Goal: Contribute content: Contribute content

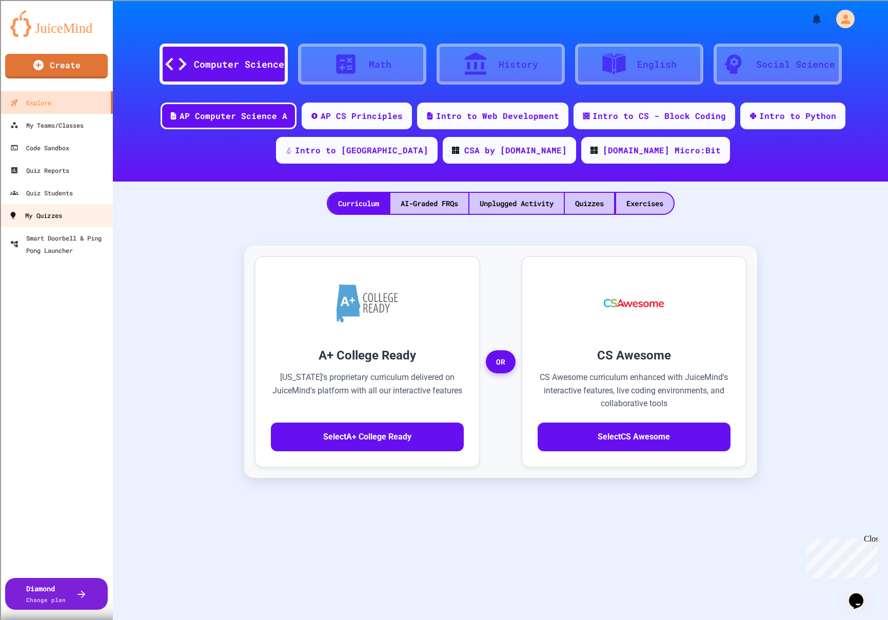
click at [62, 214] on div "My Quizzes" at bounding box center [35, 215] width 53 height 13
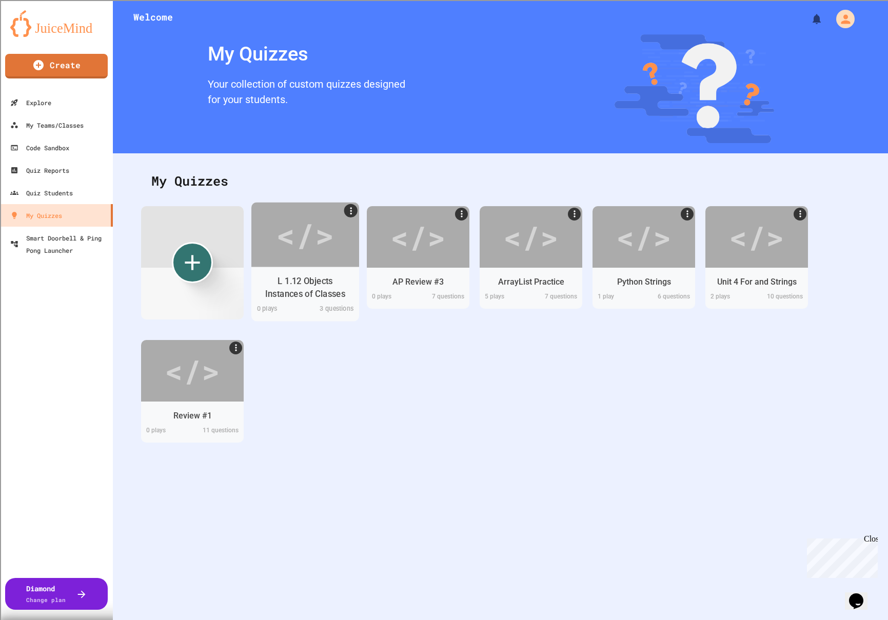
click at [299, 249] on div "</>" at bounding box center [305, 234] width 58 height 49
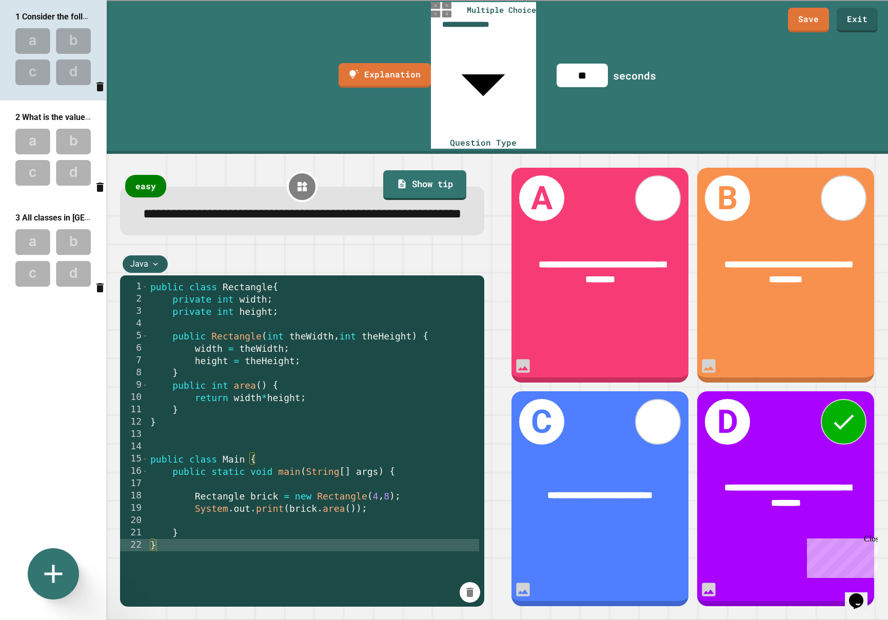
click at [65, 168] on img at bounding box center [53, 157] width 106 height 67
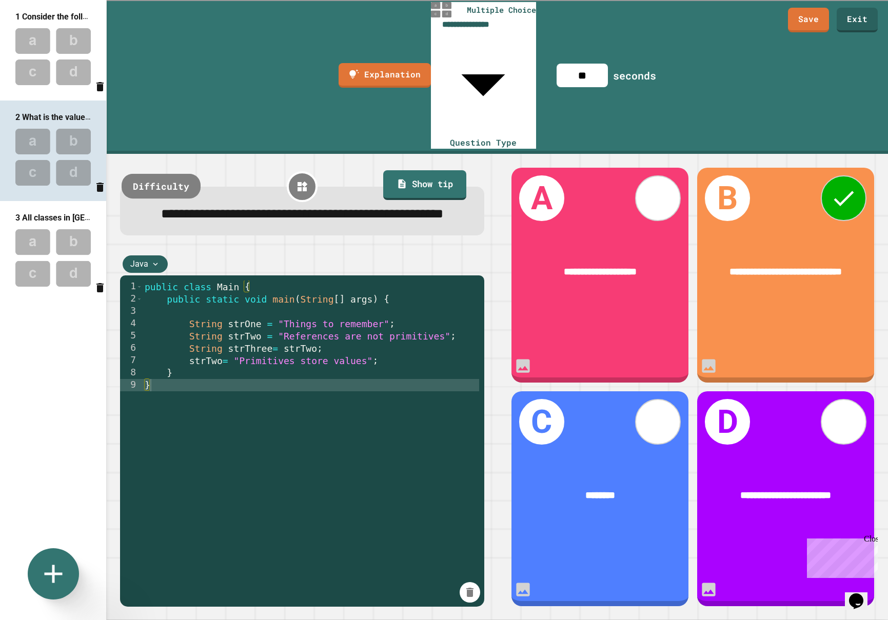
click at [160, 174] on div "Difficulty" at bounding box center [161, 186] width 79 height 25
click at [155, 174] on div "easy" at bounding box center [145, 186] width 45 height 25
click at [69, 237] on img at bounding box center [53, 257] width 106 height 67
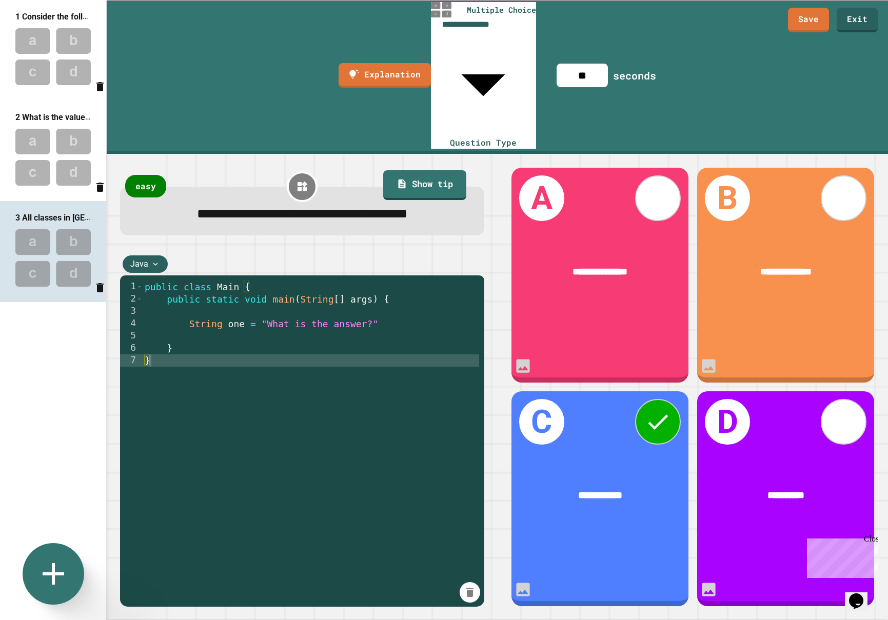
click at [55, 583] on icon at bounding box center [53, 574] width 37 height 37
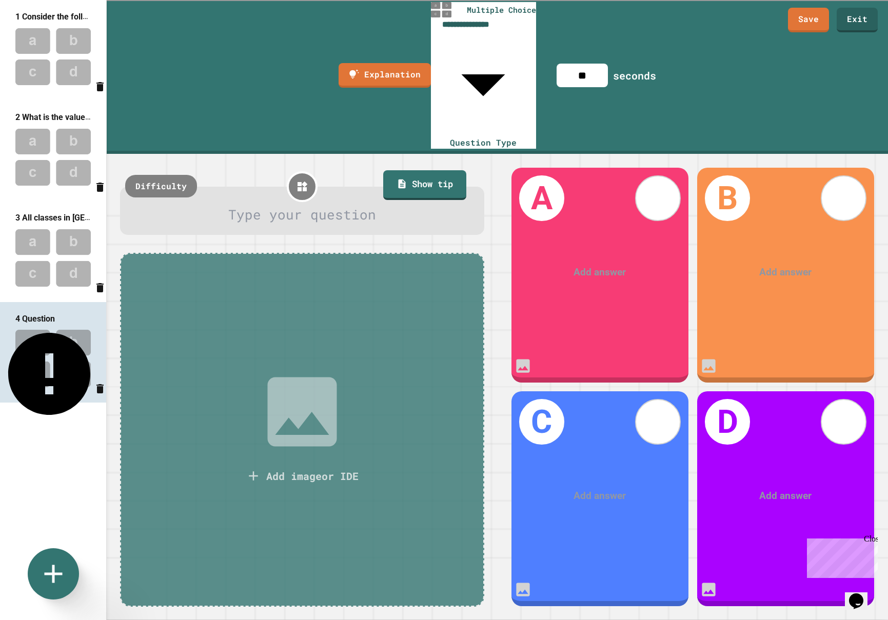
click at [317, 378] on icon at bounding box center [301, 412] width 69 height 69
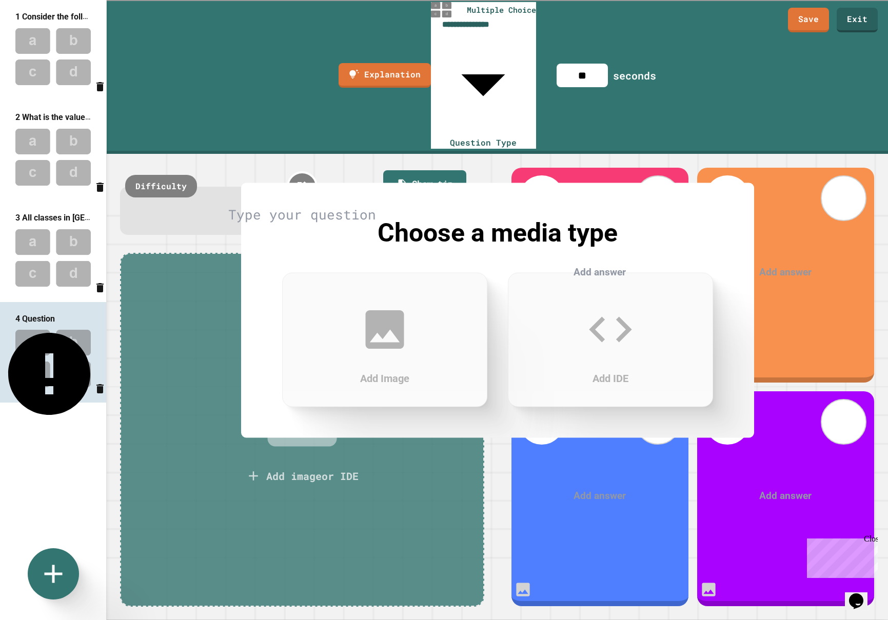
click at [567, 350] on div "Add IDE" at bounding box center [610, 339] width 205 height 134
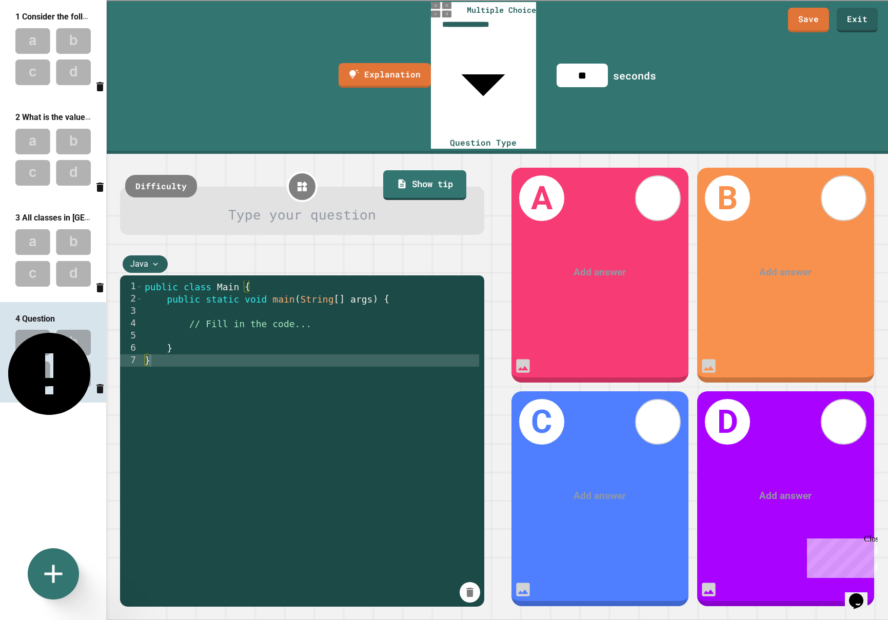
click at [59, 172] on img at bounding box center [53, 157] width 106 height 67
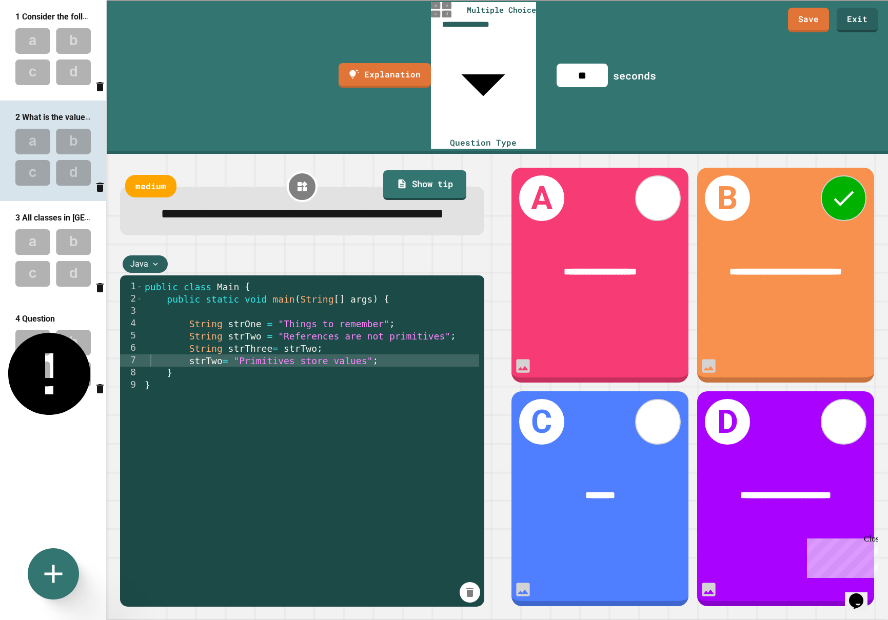
click at [58, 86] on img at bounding box center [53, 56] width 106 height 67
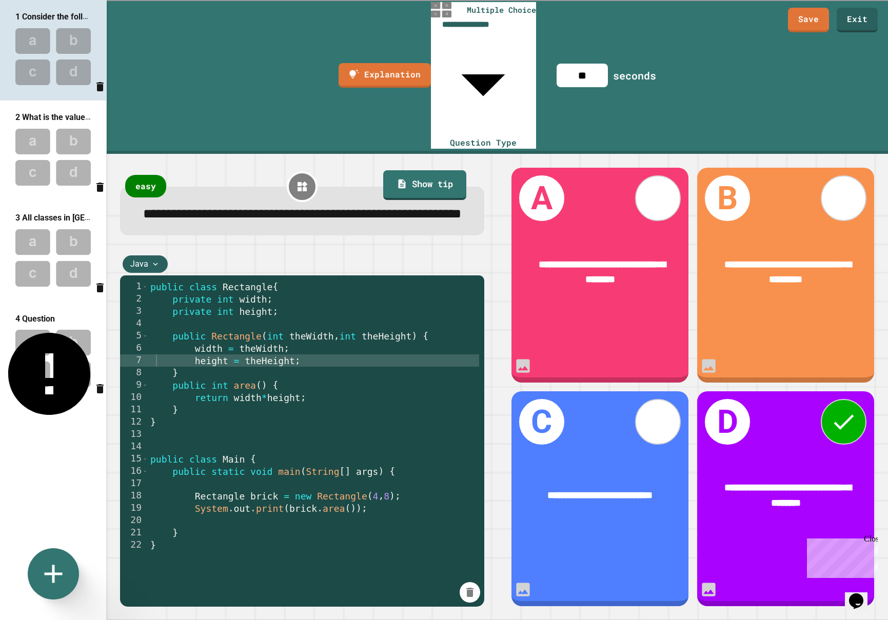
click at [67, 356] on img at bounding box center [53, 358] width 106 height 67
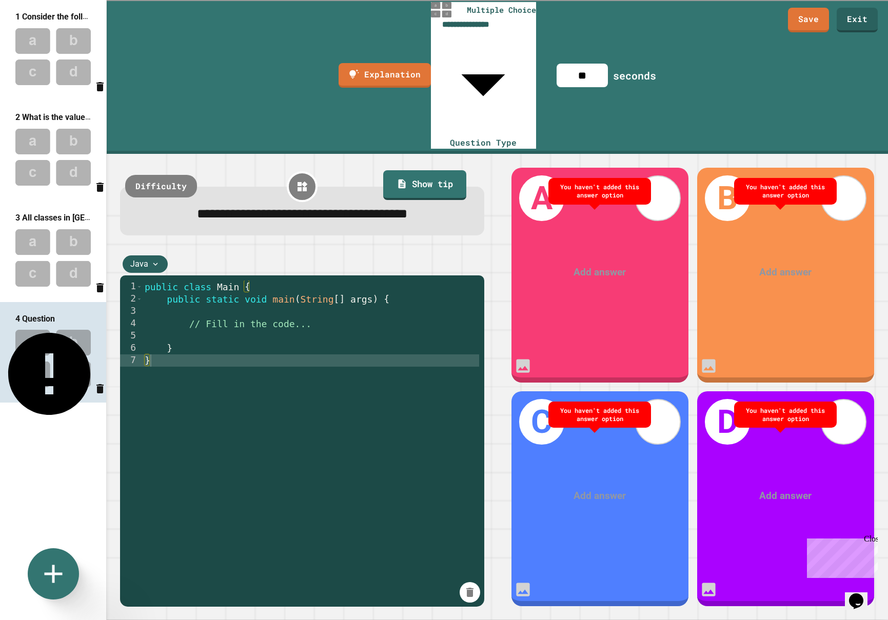
click at [251, 281] on div "public class Main { public static void main ( String [ ] args ) { // Fill in th…" at bounding box center [311, 502] width 337 height 443
drag, startPoint x: 238, startPoint y: 176, endPoint x: 218, endPoint y: 176, distance: 20.5
click at [218, 281] on div "public class Main { public static void main ( String [ ] args ) { // Fill in th…" at bounding box center [311, 502] width 337 height 443
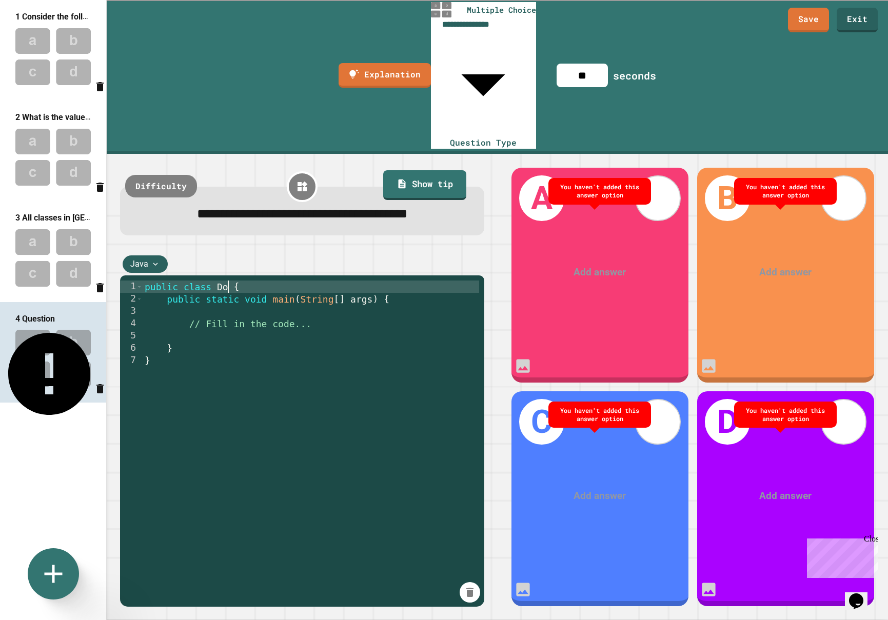
type textarea "**********"
click at [252, 281] on div "public class Dog { public static void main ( String [ ] args ) { // Fill in the…" at bounding box center [311, 502] width 337 height 443
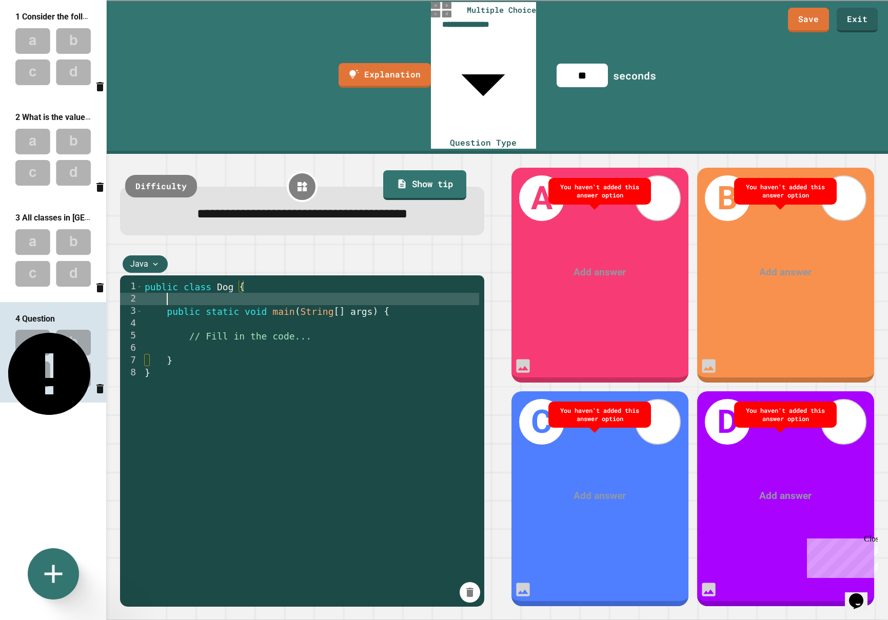
scroll to position [0, 1]
click at [189, 281] on div "public class Dog { public static void main ( String [ ] args ) { // Fill in the…" at bounding box center [313, 502] width 331 height 443
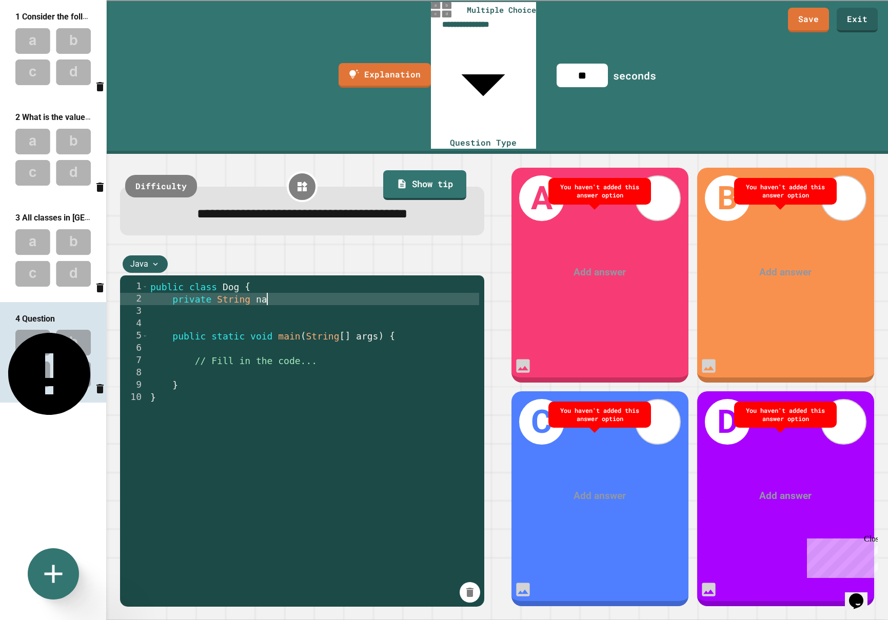
scroll to position [0, 6]
type textarea "**********"
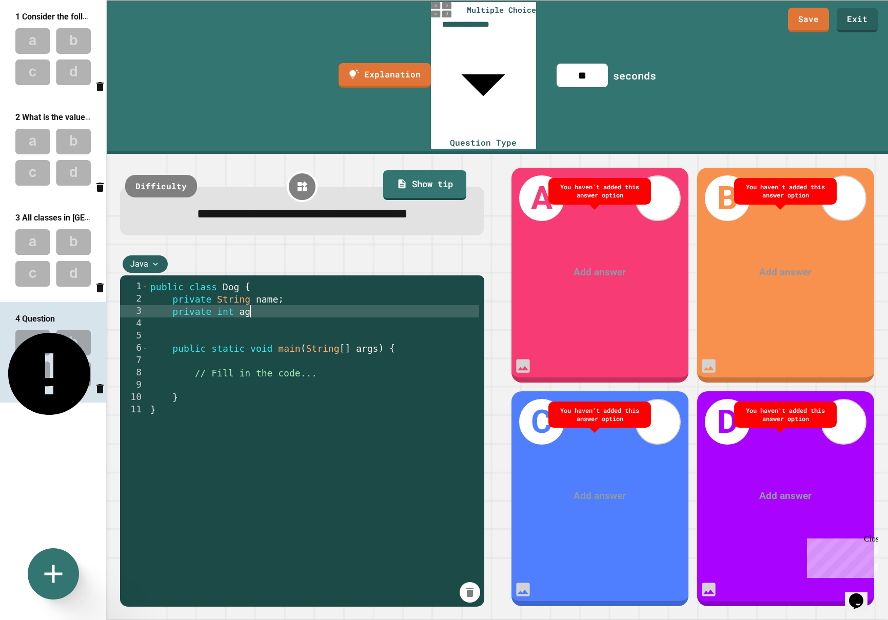
scroll to position [0, 5]
type textarea "**********"
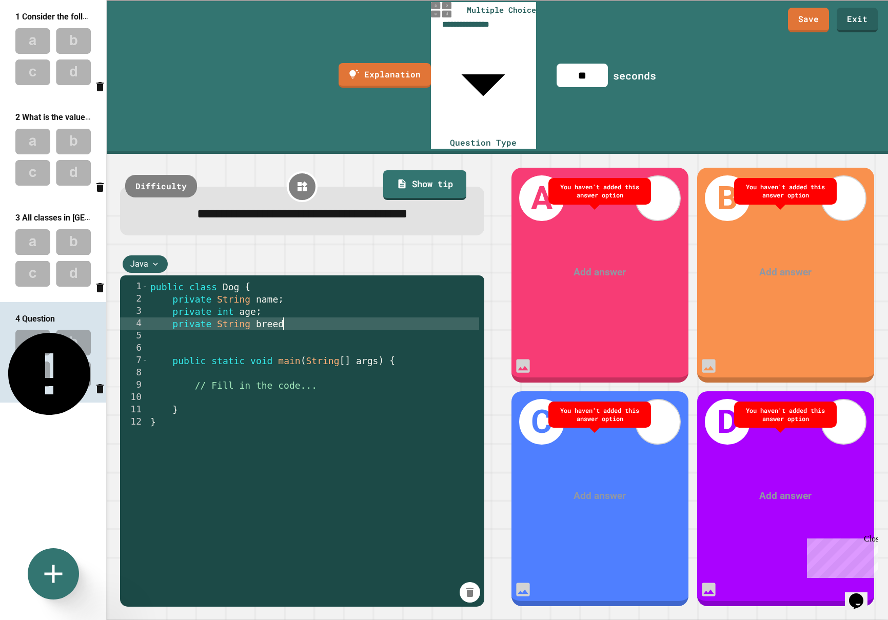
scroll to position [0, 7]
type textarea "**********"
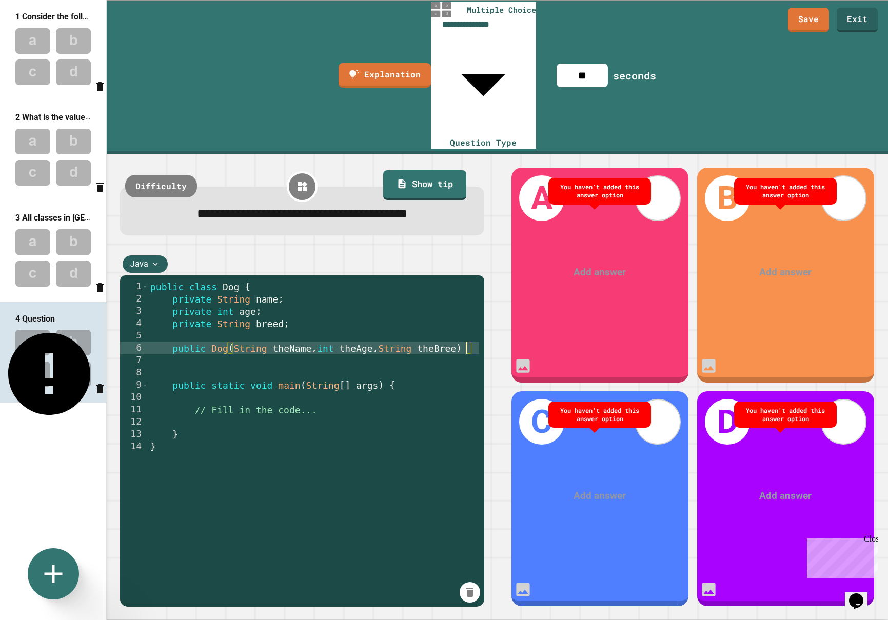
scroll to position [0, 17]
type textarea "**********"
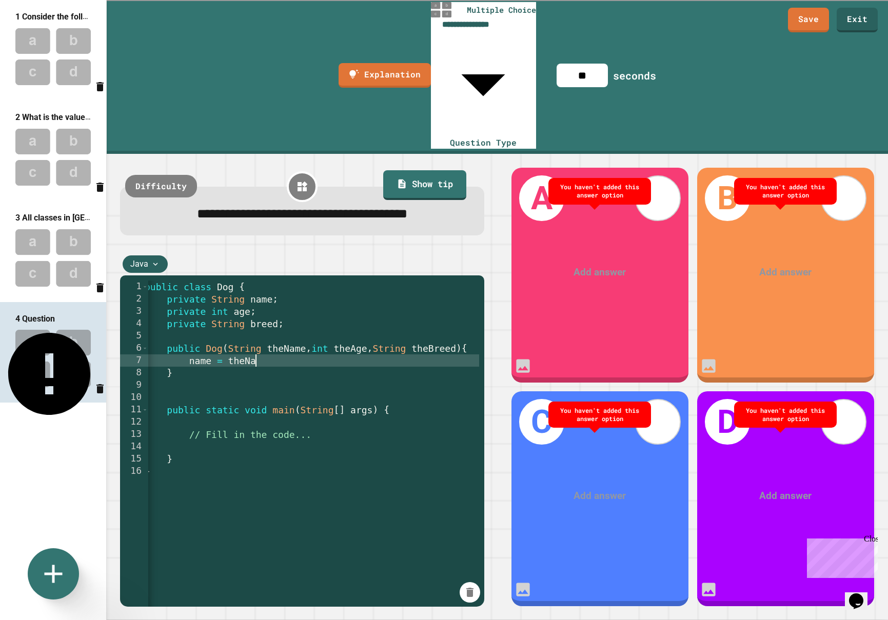
scroll to position [0, 6]
type textarea "**********"
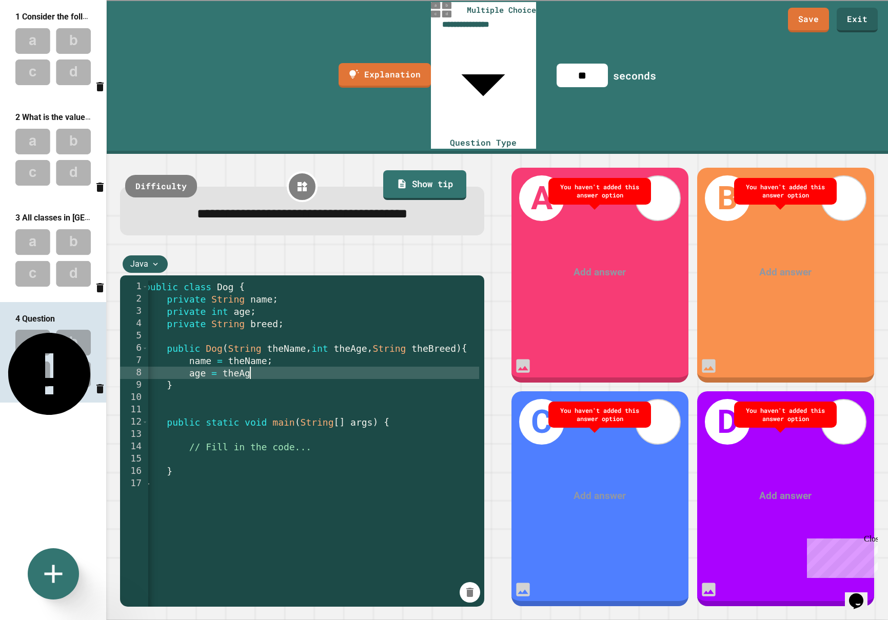
scroll to position [0, 6]
type textarea "**********"
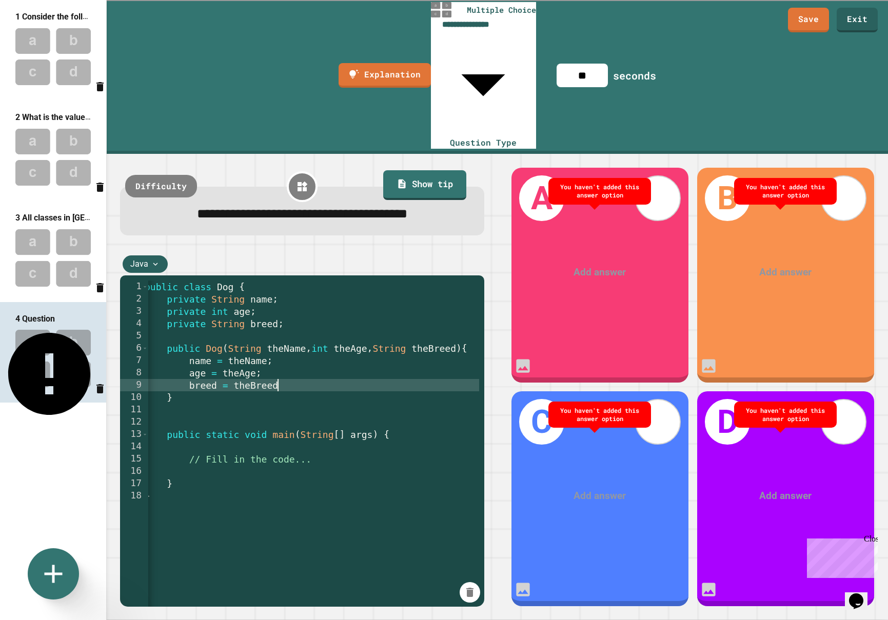
scroll to position [0, 7]
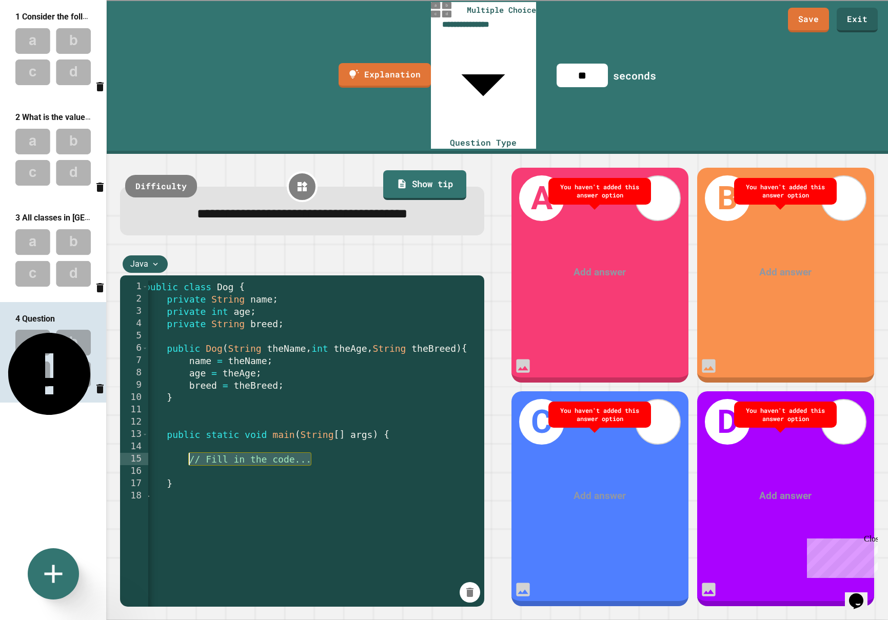
drag, startPoint x: 304, startPoint y: 349, endPoint x: 189, endPoint y: 345, distance: 115.0
click at [189, 345] on div "public class Dog { private String name ; private int age ; private String breed…" at bounding box center [311, 502] width 337 height 443
drag, startPoint x: 345, startPoint y: 348, endPoint x: 359, endPoint y: 352, distance: 14.6
click at [345, 348] on div "public class Dog { private String name ; private int age ; private String breed…" at bounding box center [311, 502] width 337 height 443
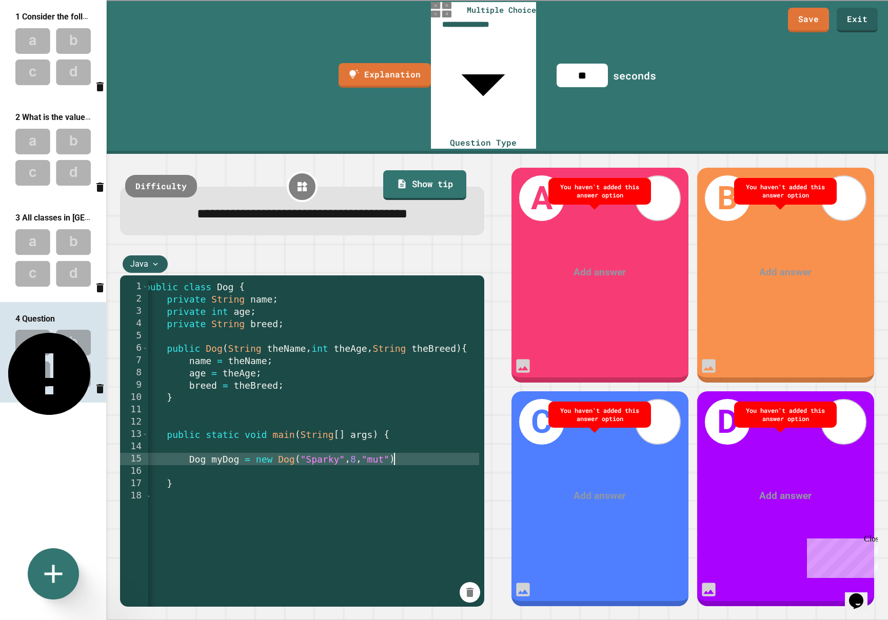
scroll to position [0, 14]
click at [410, 347] on div "public class Dog { private String name ; private int age ; private String breed…" at bounding box center [311, 502] width 337 height 443
type textarea "**********"
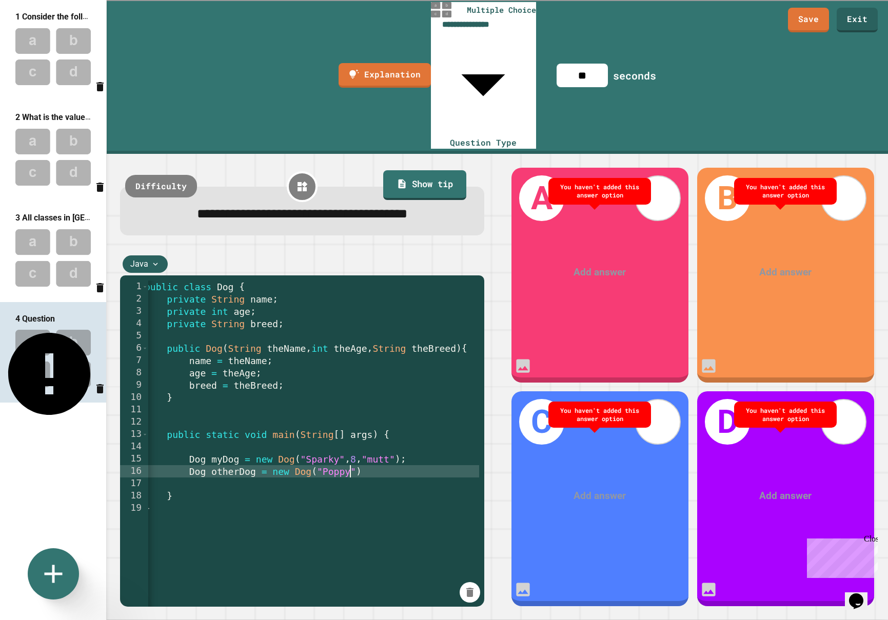
scroll to position [0, 0]
click at [361, 359] on div "public class Dog { private String name ; private int age ; private String breed…" at bounding box center [316, 502] width 337 height 443
click at [444, 360] on div "public class Dog { private String name ; private int age ; private String breed…" at bounding box center [316, 502] width 337 height 443
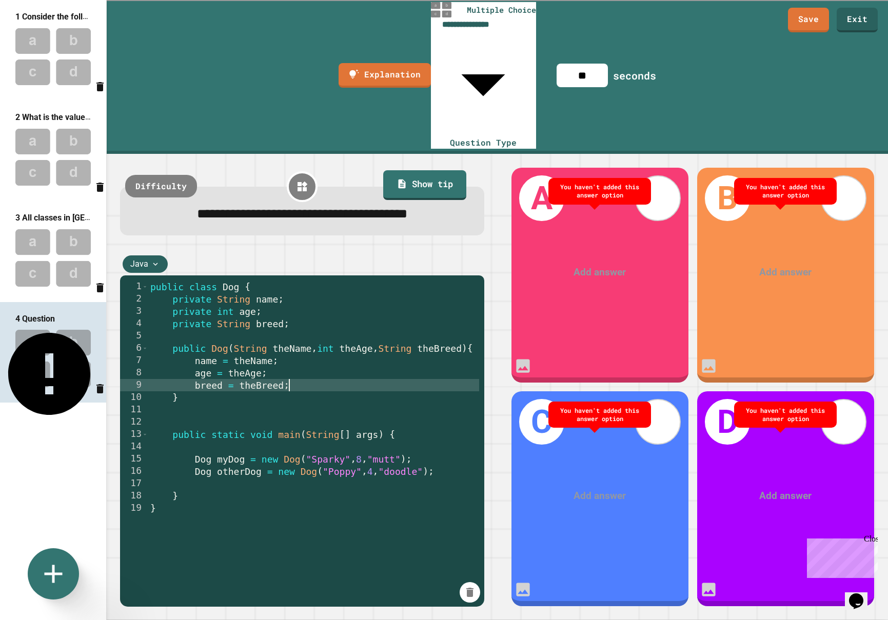
click at [296, 281] on div "public class Dog { private String name ; private int age ; private String breed…" at bounding box center [316, 502] width 337 height 443
click at [198, 288] on div "public class Dog { private String name ; private int age ; private String breed…" at bounding box center [316, 502] width 337 height 443
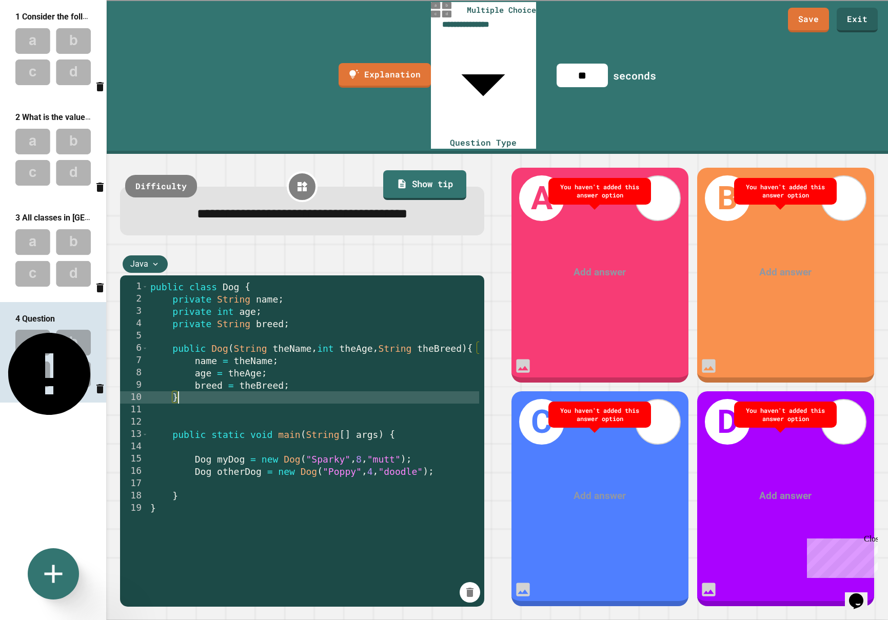
scroll to position [0, 1]
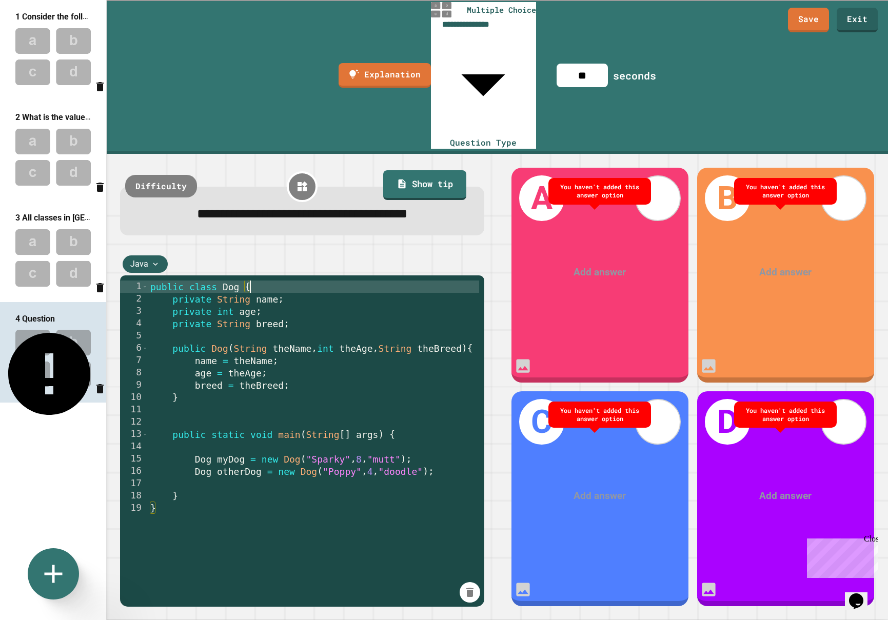
click at [249, 281] on div "public class Dog { private String name ; private int age ; private String breed…" at bounding box center [316, 502] width 337 height 443
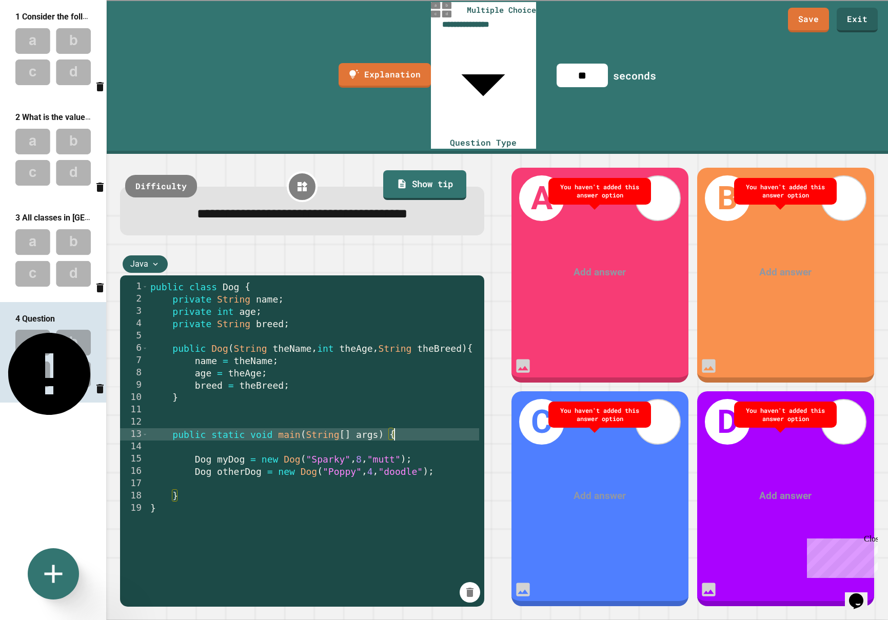
click at [393, 324] on div "public class Dog { private String name ; private int age ; private String breed…" at bounding box center [316, 502] width 337 height 443
click at [186, 285] on div "public class Dog { private String name ; private int age ; private String breed…" at bounding box center [316, 502] width 337 height 443
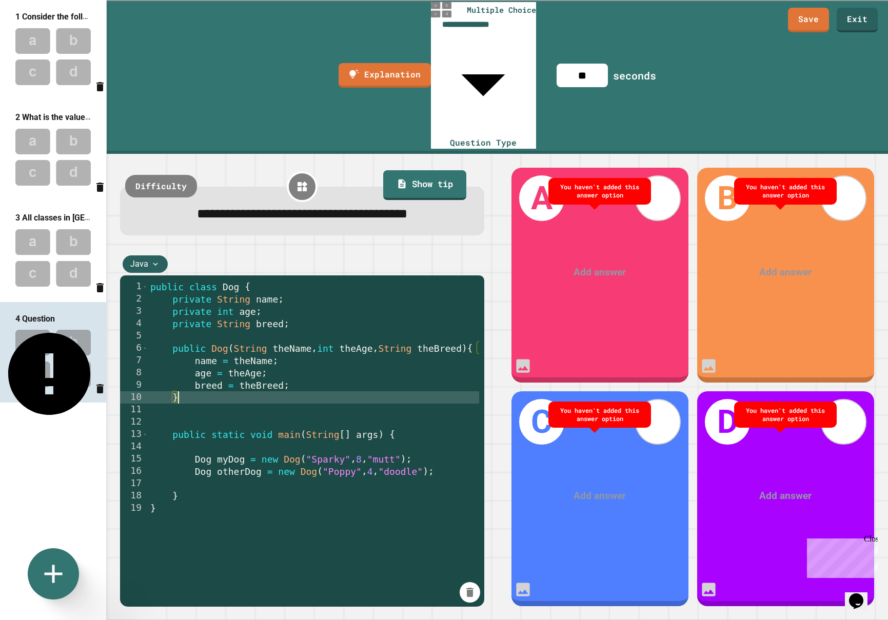
type textarea "*"
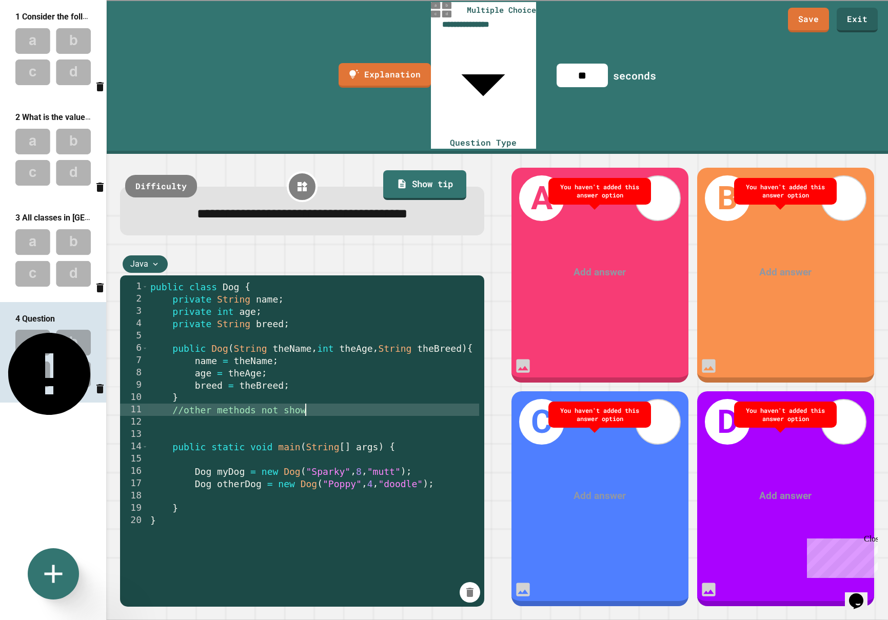
scroll to position [0, 8]
type textarea "**********"
click at [254, 208] on span "**********" at bounding box center [302, 214] width 210 height 13
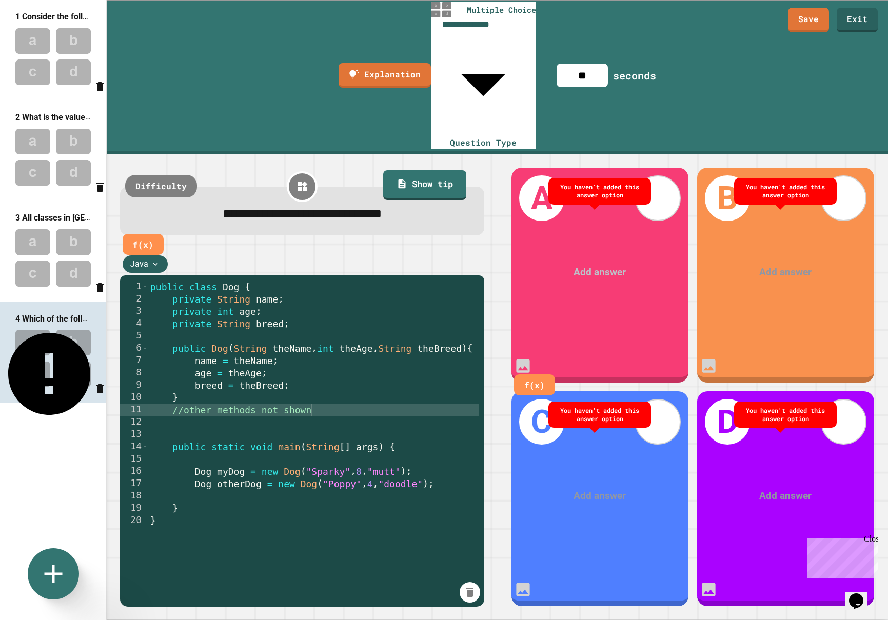
click at [570, 265] on div at bounding box center [600, 272] width 137 height 15
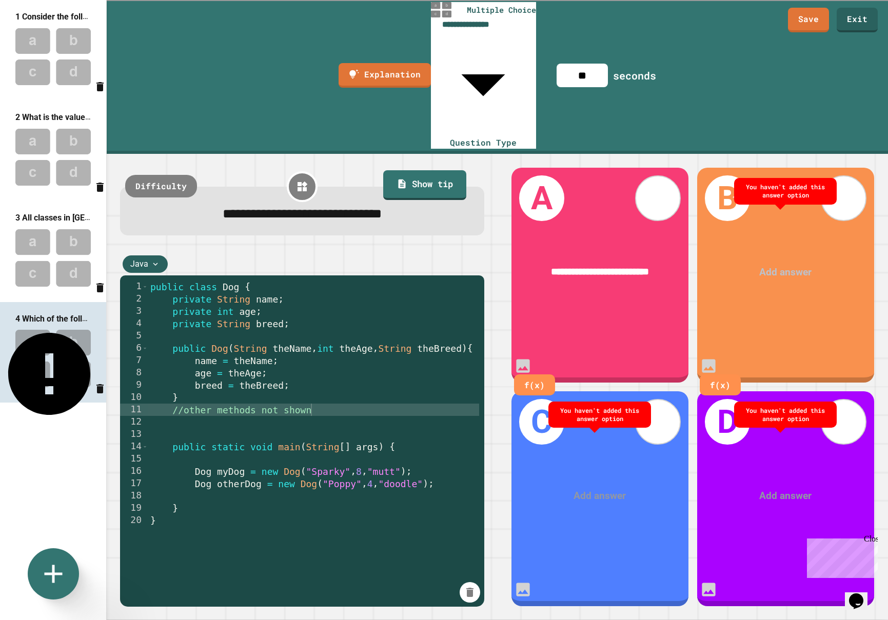
click at [754, 265] on div at bounding box center [785, 272] width 137 height 15
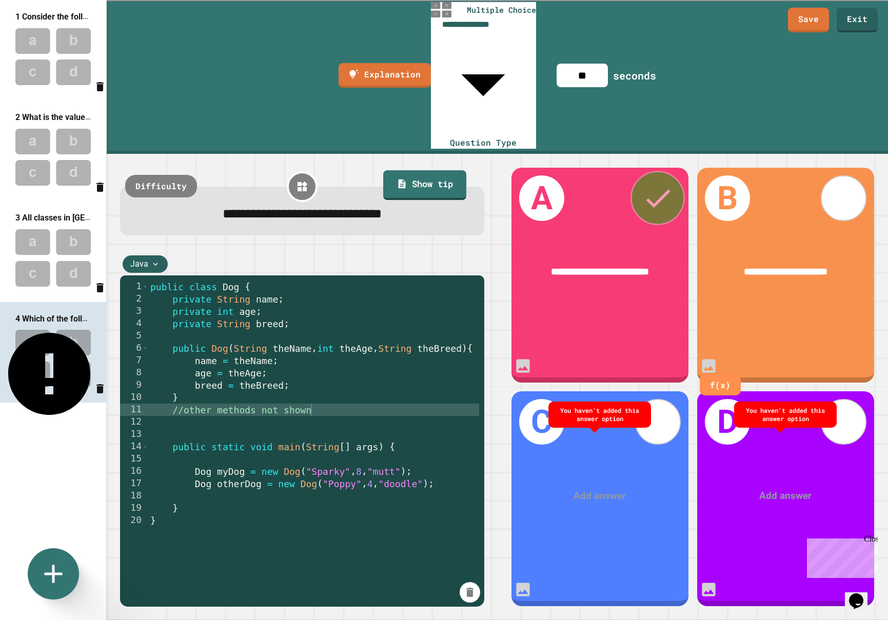
click at [655, 190] on icon at bounding box center [658, 199] width 24 height 18
click at [601, 489] on div at bounding box center [600, 496] width 137 height 15
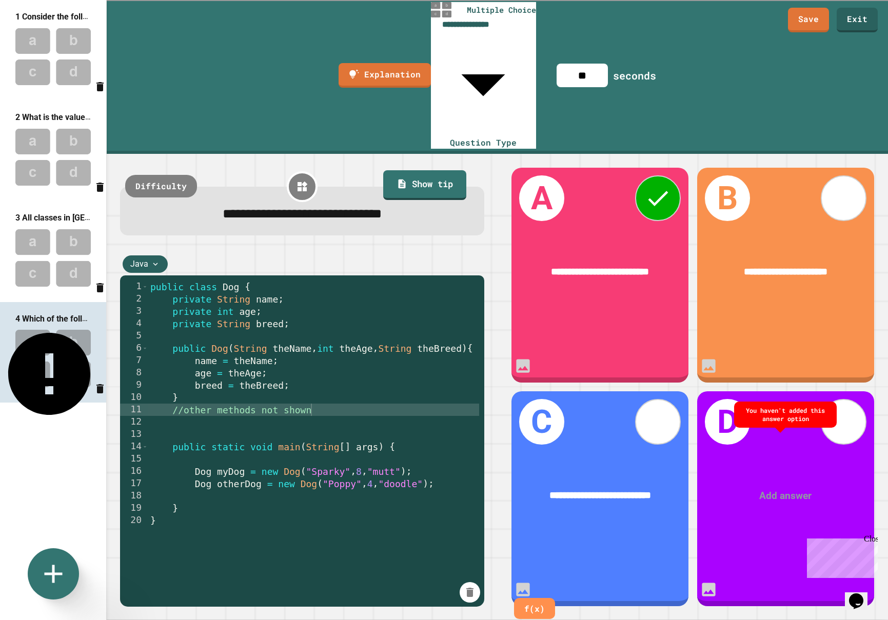
click at [836, 265] on div "**********" at bounding box center [785, 272] width 137 height 15
click at [753, 477] on div "Add answer" at bounding box center [785, 496] width 177 height 54
click at [770, 489] on div at bounding box center [785, 496] width 137 height 15
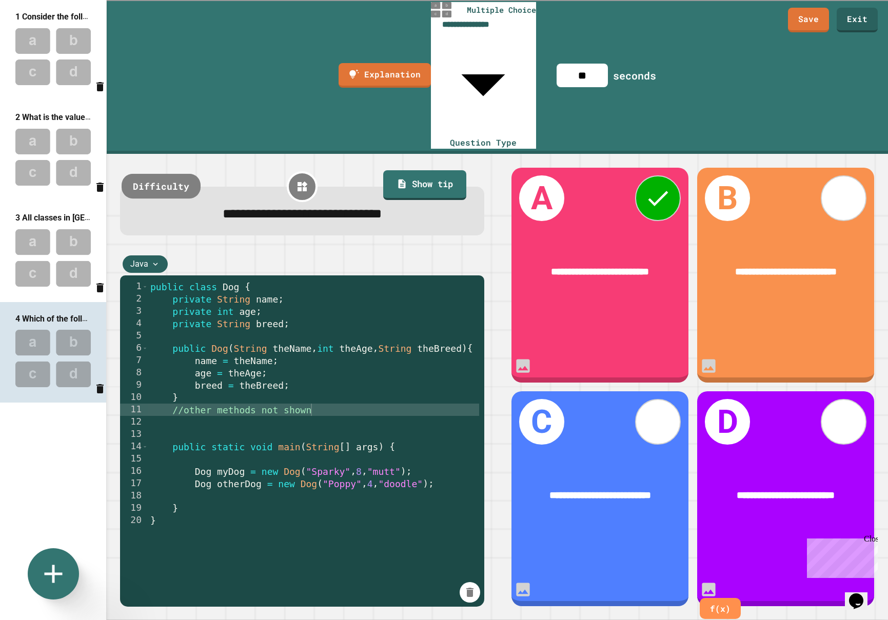
click at [171, 174] on div "Difficulty" at bounding box center [161, 186] width 79 height 25
click at [144, 174] on div "easy" at bounding box center [145, 186] width 45 height 25
click at [358, 62] on link "Explanation" at bounding box center [384, 75] width 91 height 26
type textarea "**********"
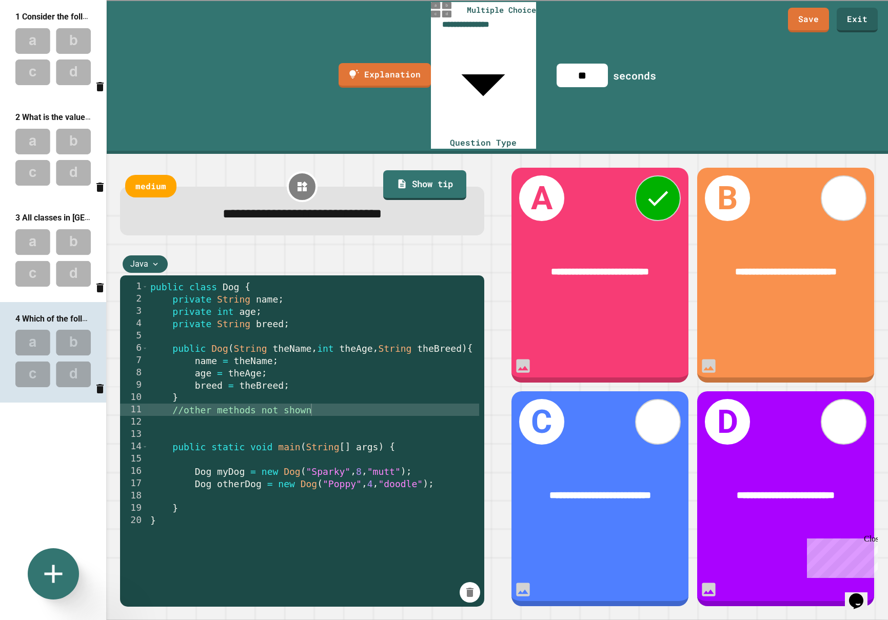
click at [811, 17] on link "Save" at bounding box center [809, 19] width 41 height 26
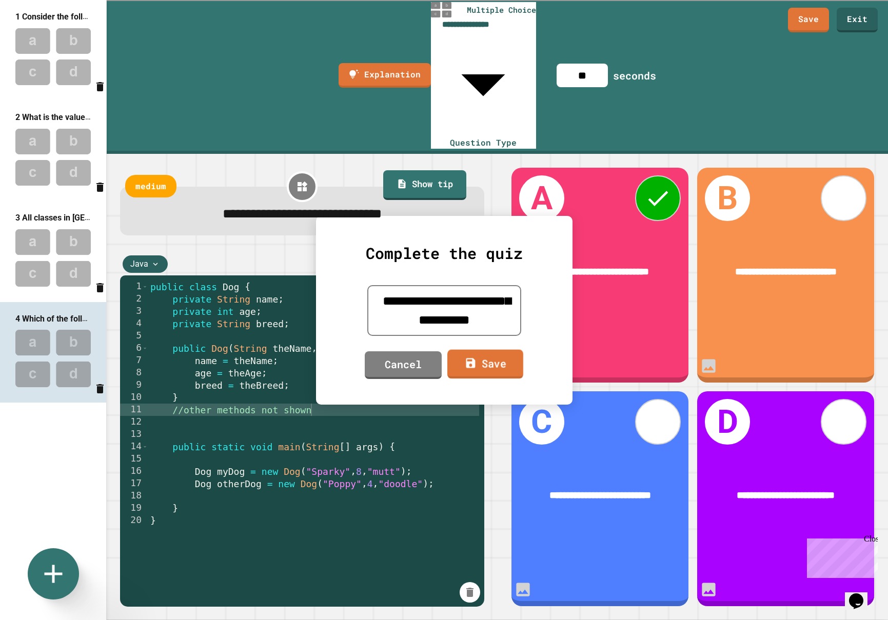
click at [489, 366] on link "Save" at bounding box center [485, 363] width 76 height 29
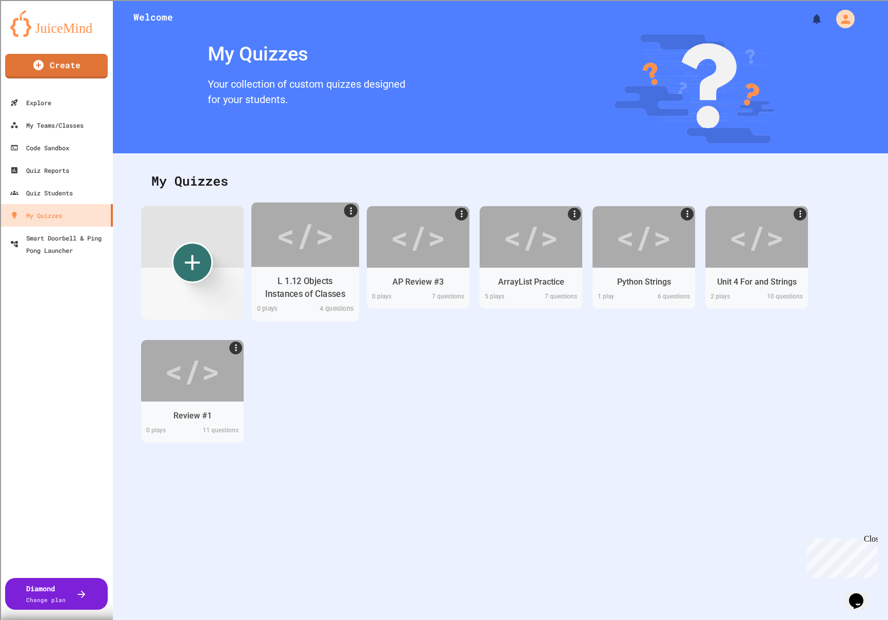
click at [306, 237] on div "</>" at bounding box center [305, 234] width 58 height 49
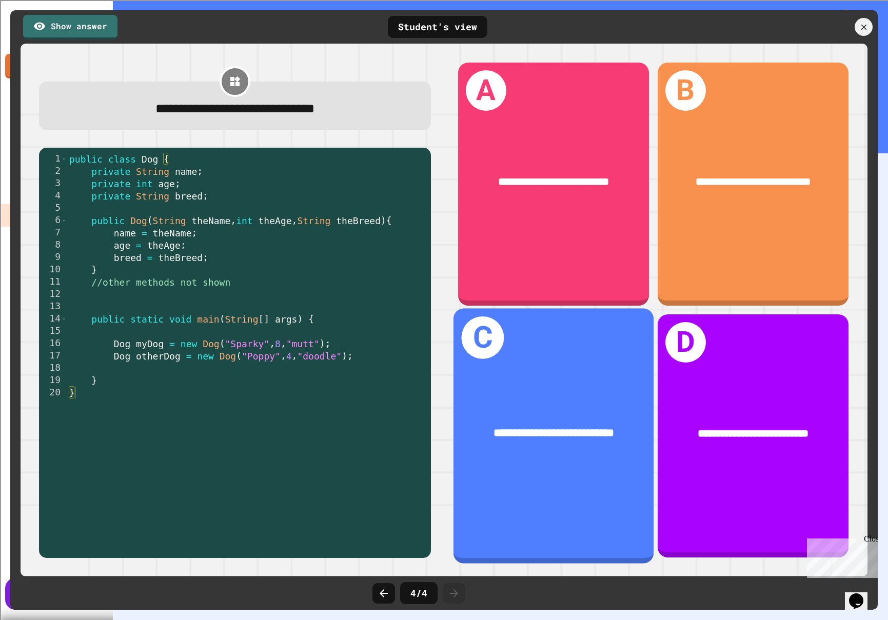
scroll to position [84, 0]
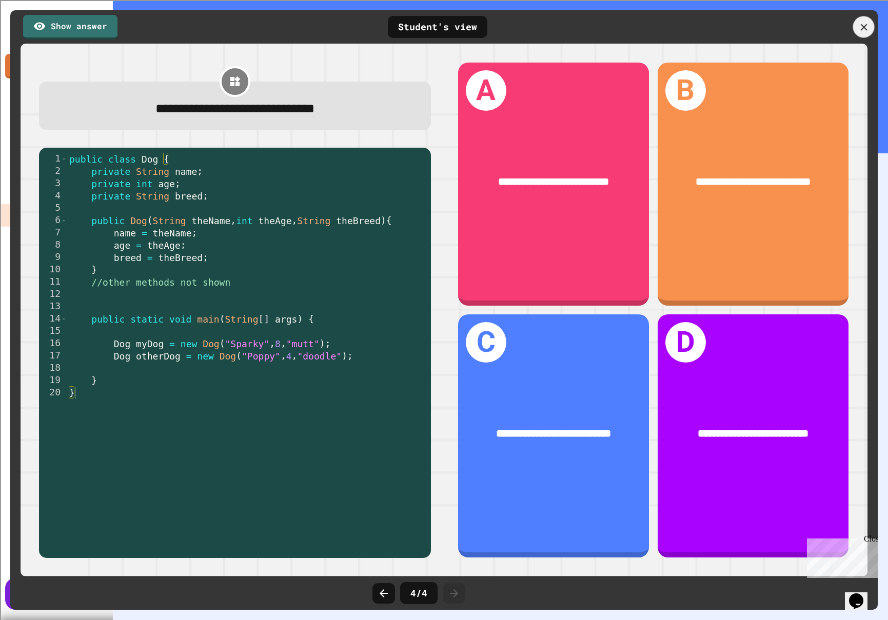
drag, startPoint x: 860, startPoint y: 29, endPoint x: 846, endPoint y: 27, distance: 14.0
click at [860, 29] on icon at bounding box center [863, 27] width 11 height 11
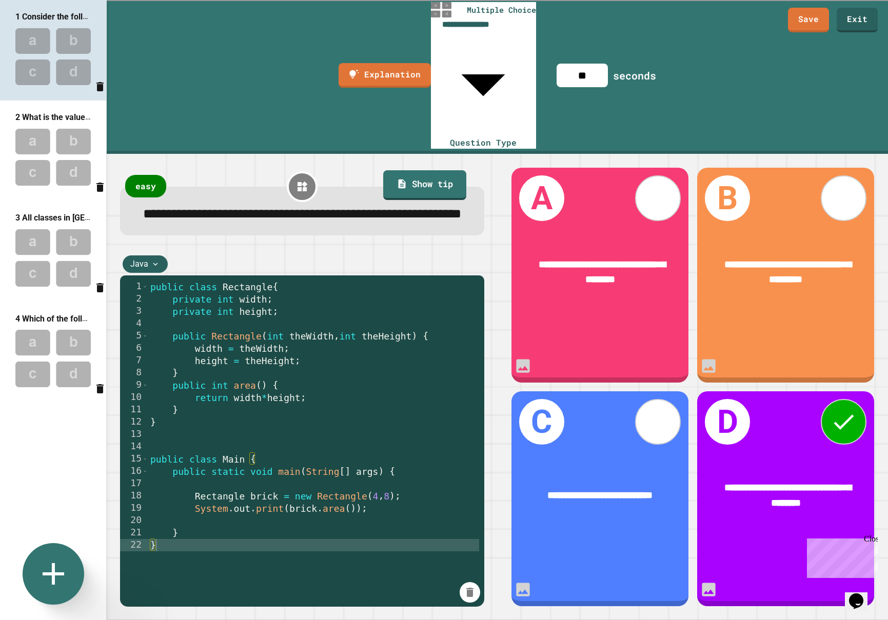
click at [55, 564] on icon at bounding box center [53, 574] width 37 height 37
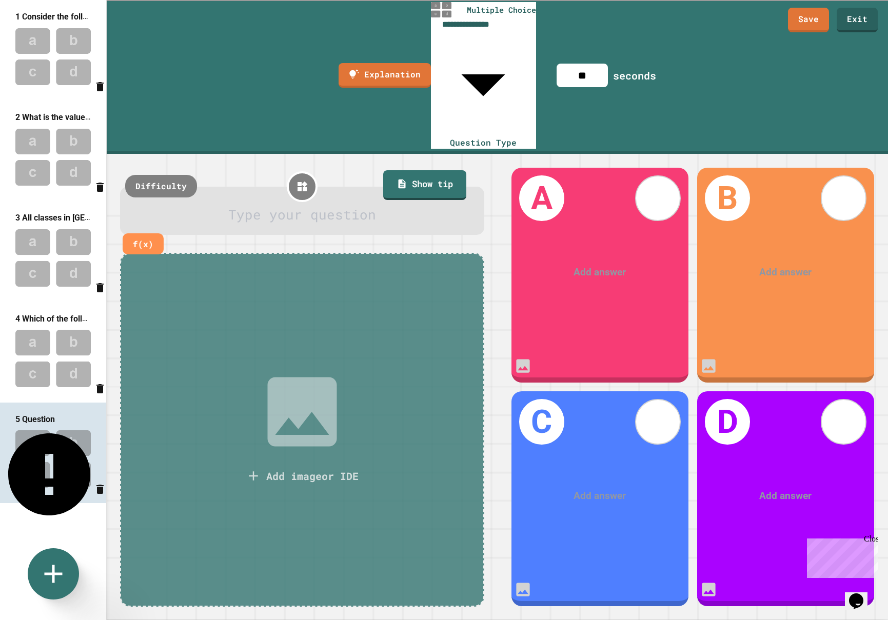
click at [204, 205] on div at bounding box center [303, 215] width 328 height 21
click at [580, 265] on div at bounding box center [600, 272] width 137 height 15
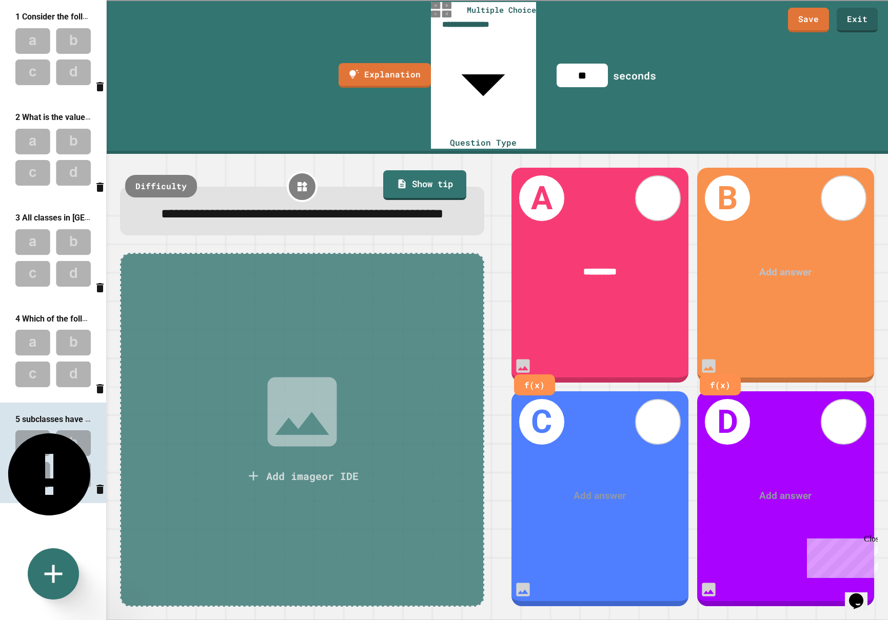
click at [758, 265] on div at bounding box center [785, 272] width 137 height 15
click at [852, 182] on icon at bounding box center [844, 198] width 33 height 33
click at [581, 479] on div "Add answer" at bounding box center [600, 496] width 177 height 54
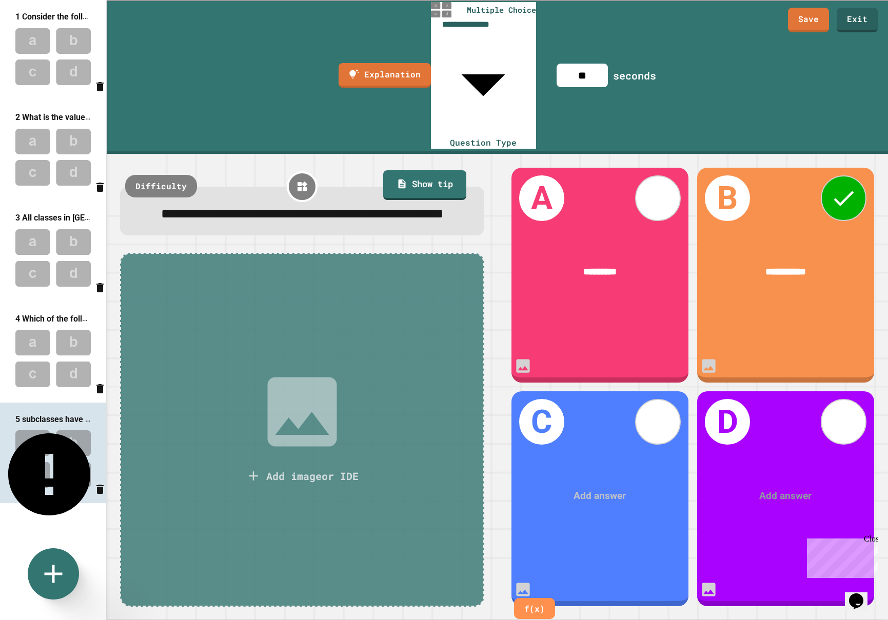
click at [598, 489] on div at bounding box center [600, 496] width 137 height 15
click at [771, 489] on div at bounding box center [785, 496] width 137 height 15
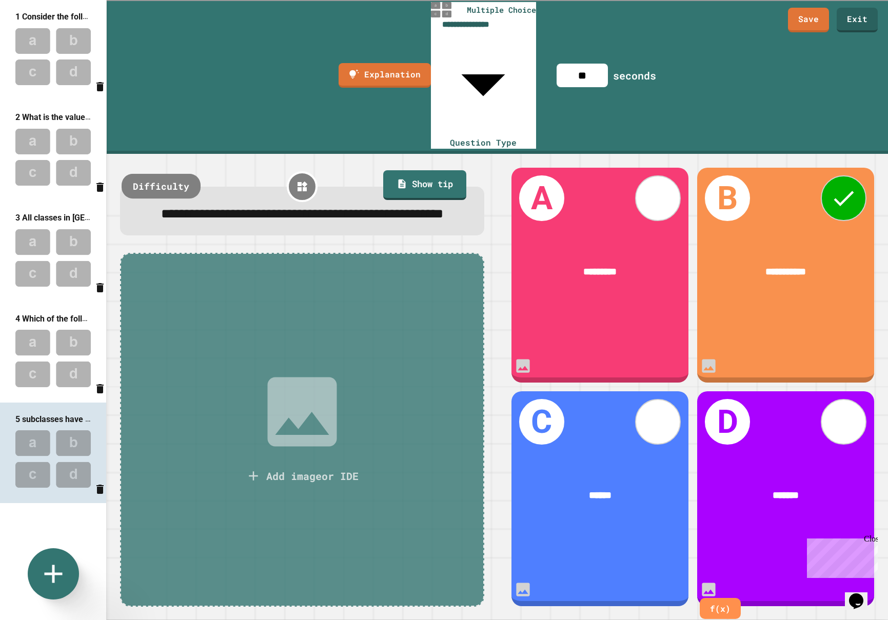
click at [157, 174] on div "Difficulty" at bounding box center [161, 186] width 79 height 25
click at [48, 562] on icon at bounding box center [53, 574] width 37 height 37
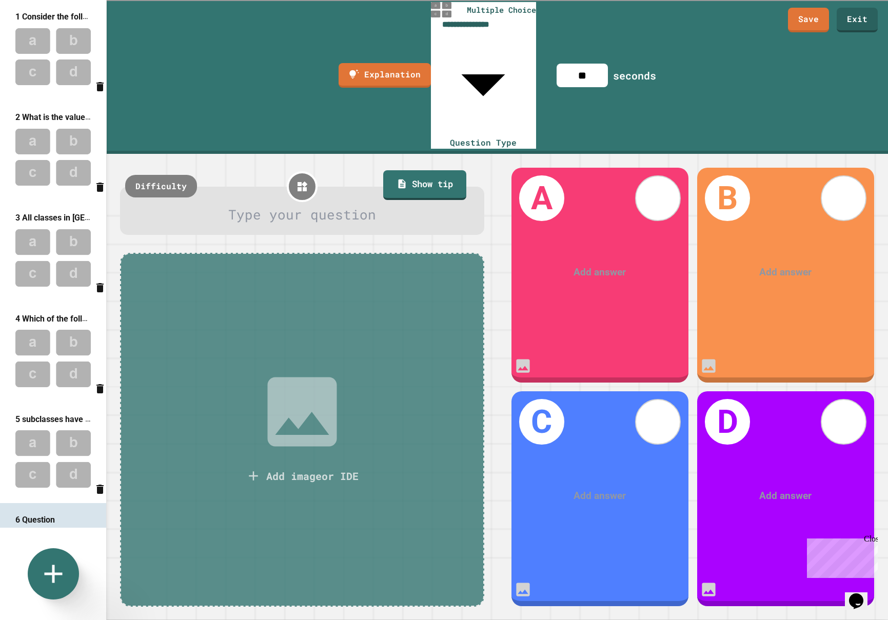
scroll to position [79, 0]
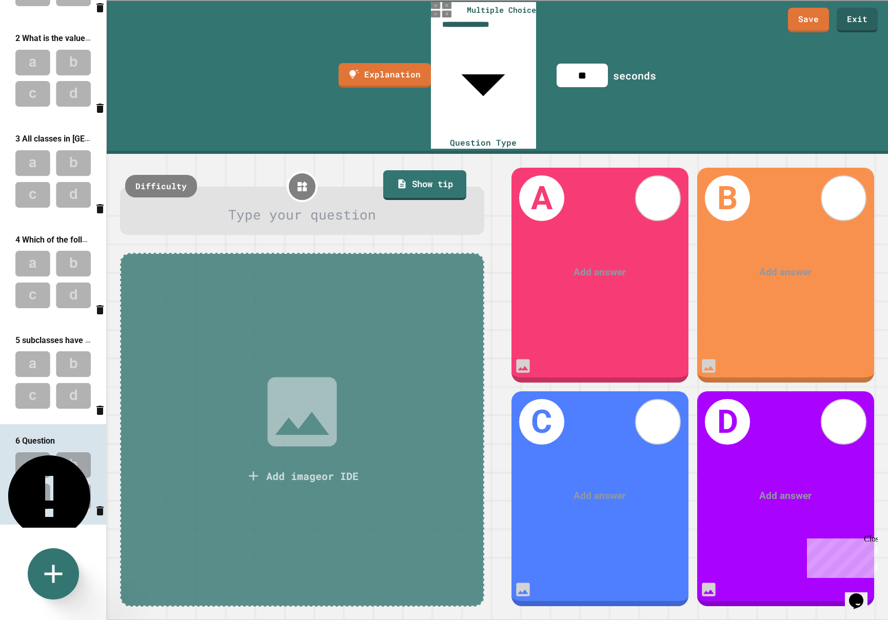
click at [239, 205] on div at bounding box center [303, 215] width 328 height 21
click at [771, 469] on div "Add answer" at bounding box center [785, 496] width 177 height 54
drag, startPoint x: 776, startPoint y: 468, endPoint x: 778, endPoint y: 458, distance: 10.6
click at [776, 489] on div at bounding box center [785, 496] width 137 height 15
click at [578, 265] on div at bounding box center [600, 272] width 137 height 15
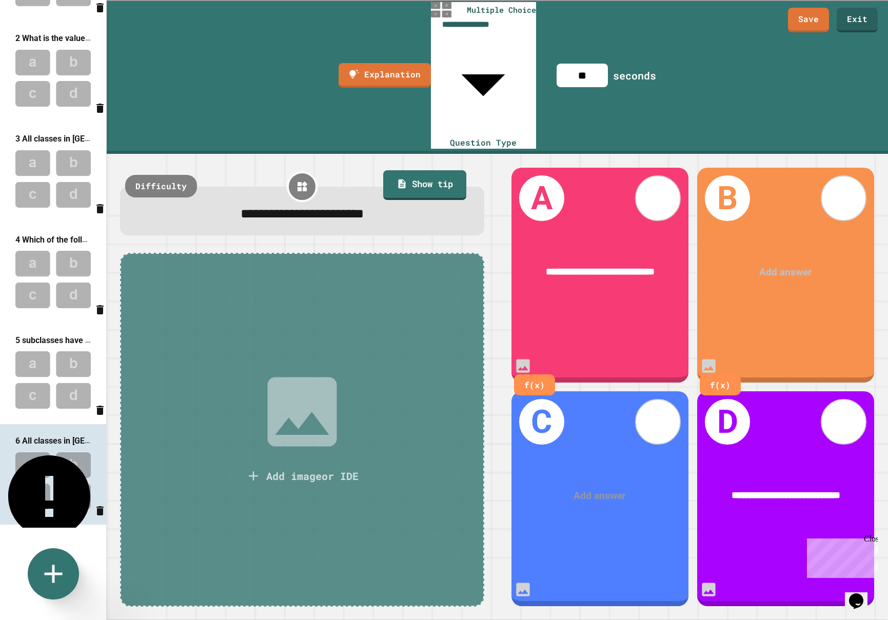
click at [772, 265] on div at bounding box center [785, 272] width 137 height 15
click at [787, 267] on span "**********" at bounding box center [785, 272] width 105 height 10
drag, startPoint x: 852, startPoint y: 188, endPoint x: 714, endPoint y: 190, distance: 138.0
click at [718, 265] on div "**********" at bounding box center [785, 272] width 137 height 15
click at [600, 489] on div at bounding box center [600, 496] width 137 height 15
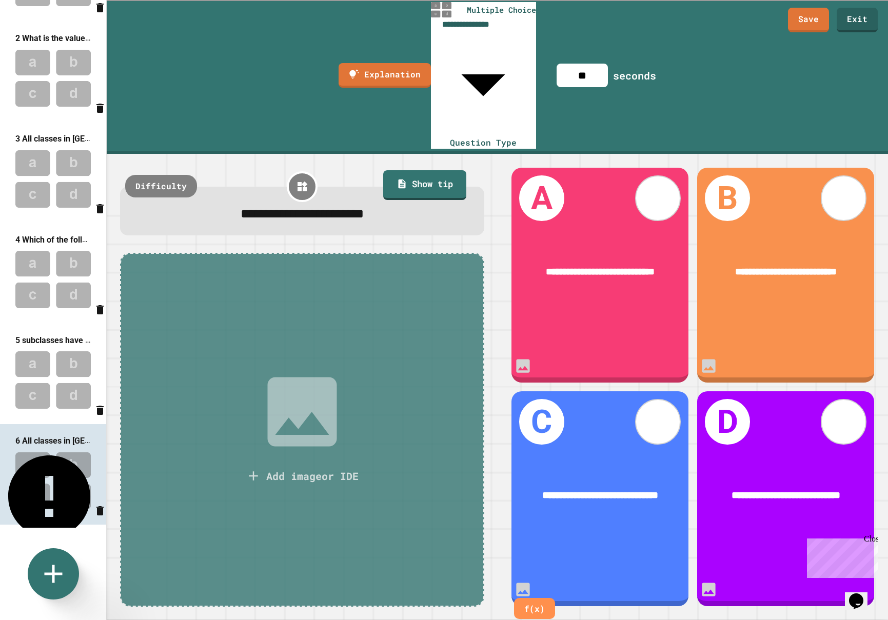
click at [285, 378] on icon at bounding box center [302, 412] width 92 height 92
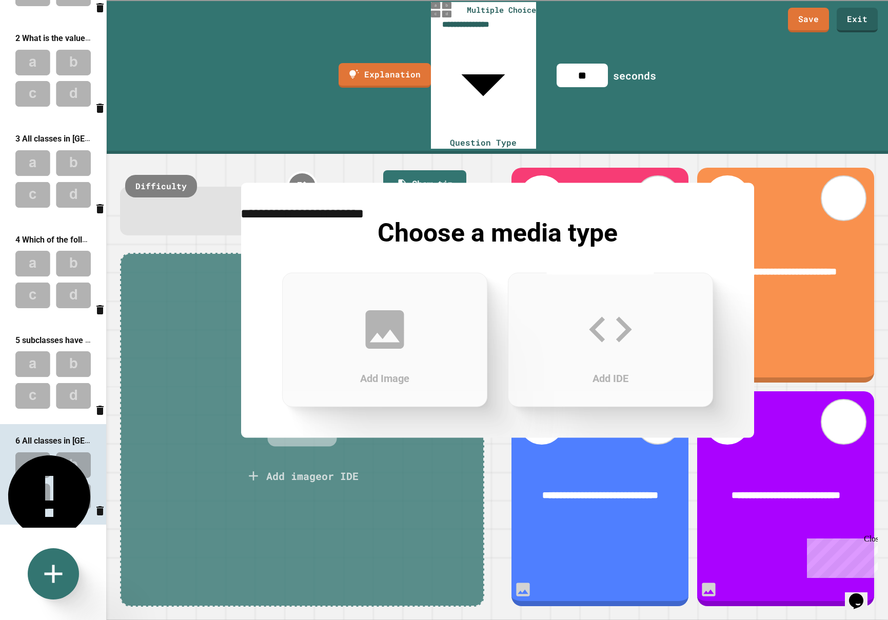
click at [397, 370] on h3 "Add Image" at bounding box center [384, 377] width 163 height 15
click at [519, 427] on div "Choose a media type Add Image Add IDE" at bounding box center [497, 310] width 513 height 255
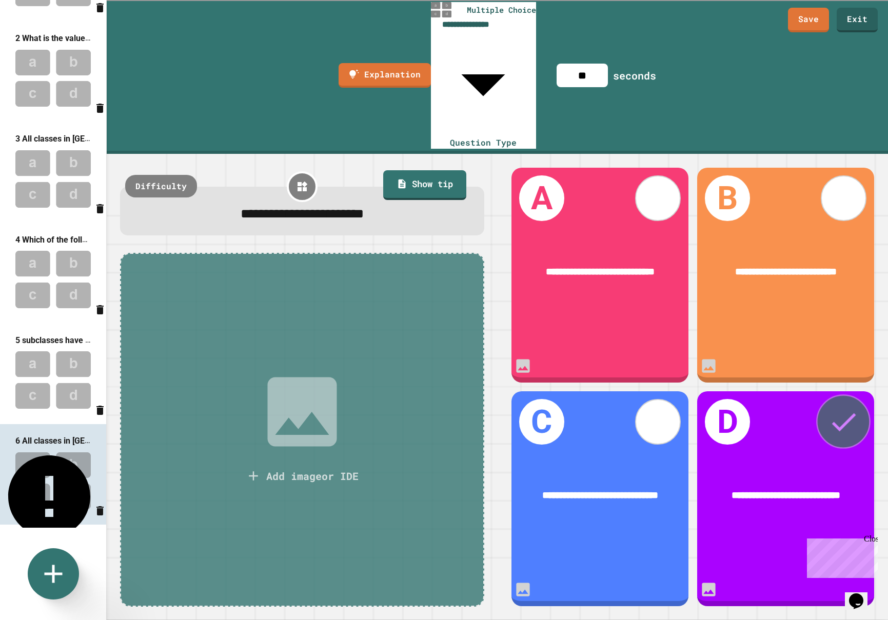
click at [838, 406] on icon at bounding box center [844, 422] width 33 height 33
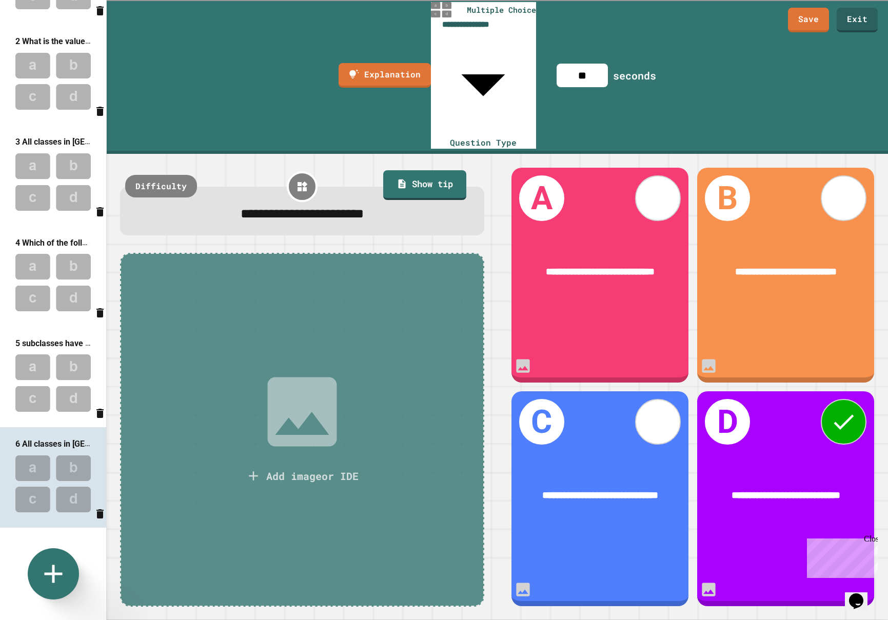
click at [287, 468] on div "Add image or IDE" at bounding box center [312, 475] width 92 height 15
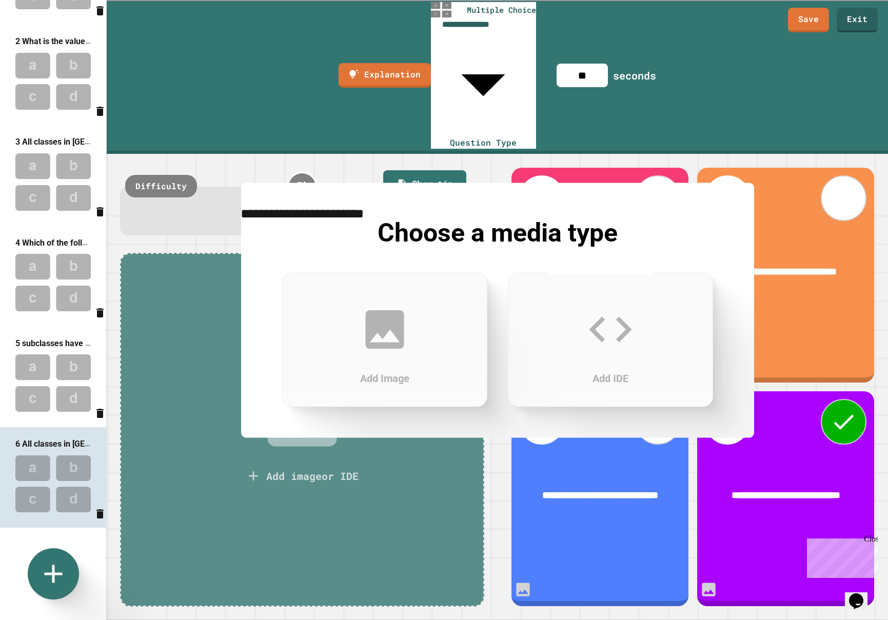
click at [404, 331] on icon at bounding box center [384, 329] width 51 height 51
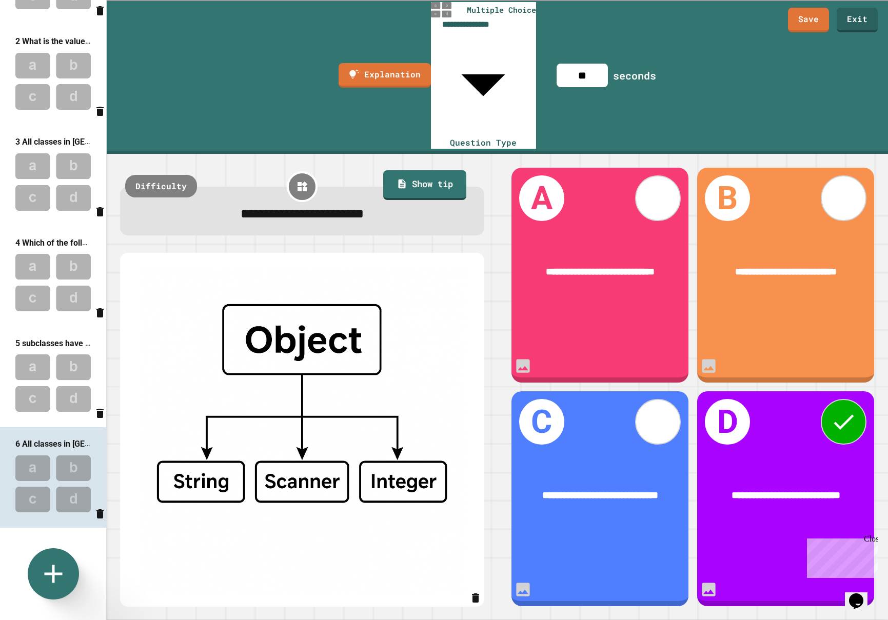
click at [60, 369] on img at bounding box center [53, 382] width 106 height 67
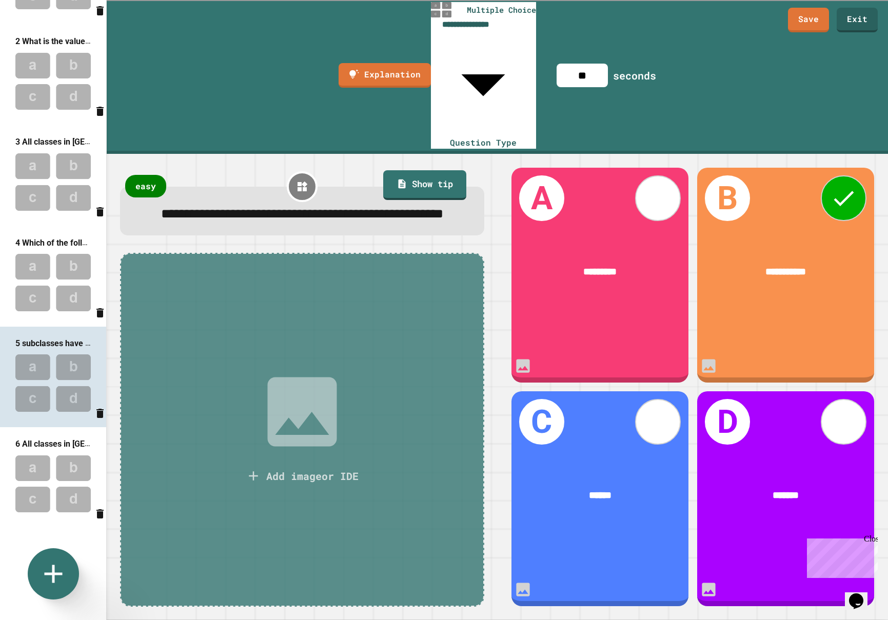
click at [306, 378] on icon at bounding box center [301, 412] width 69 height 69
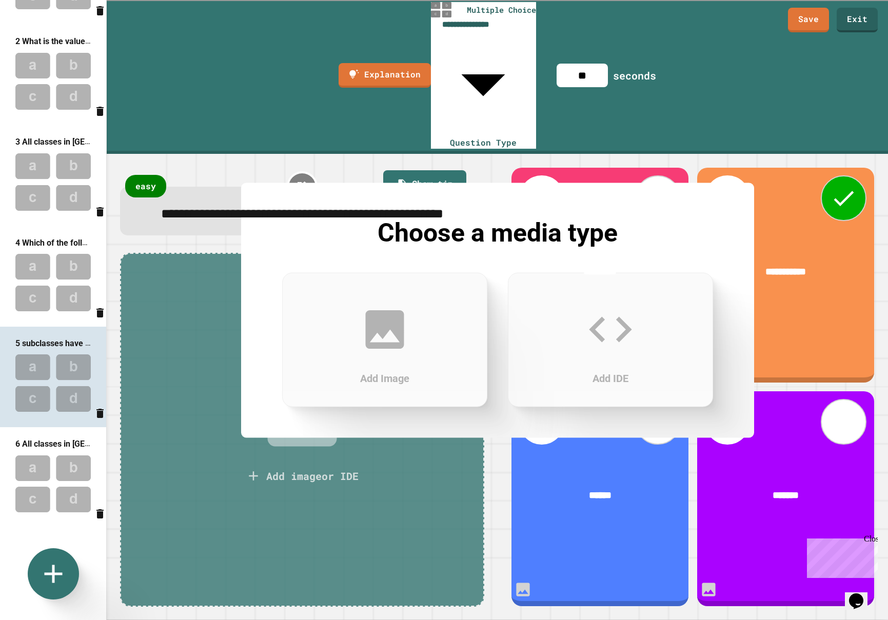
click at [372, 357] on div "Add Image" at bounding box center [384, 339] width 205 height 134
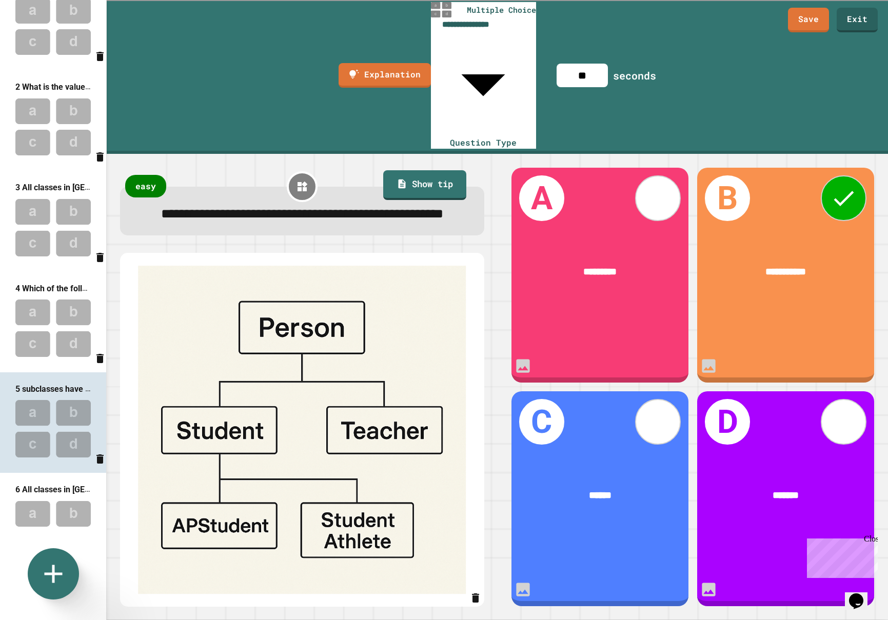
scroll to position [0, 0]
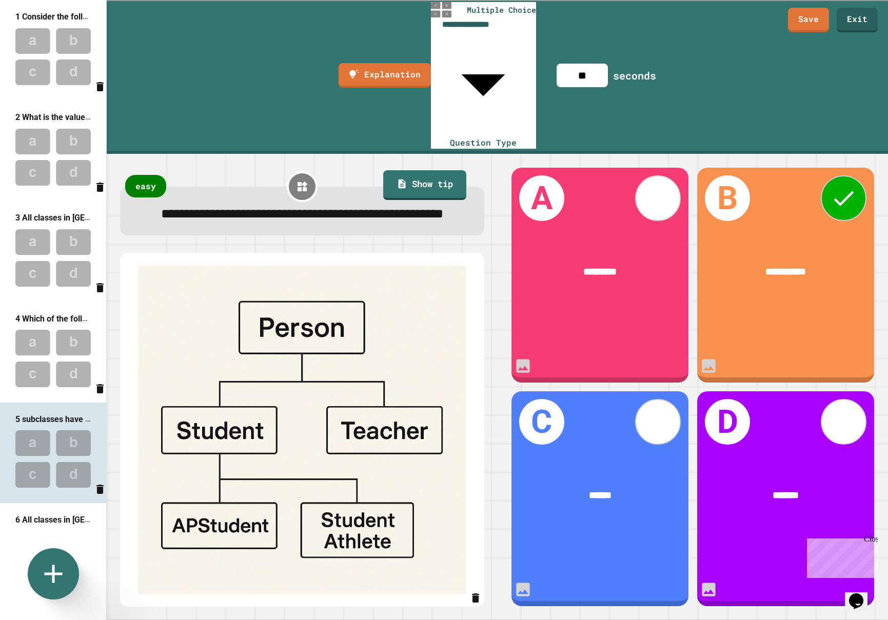
click at [57, 83] on img at bounding box center [53, 56] width 106 height 67
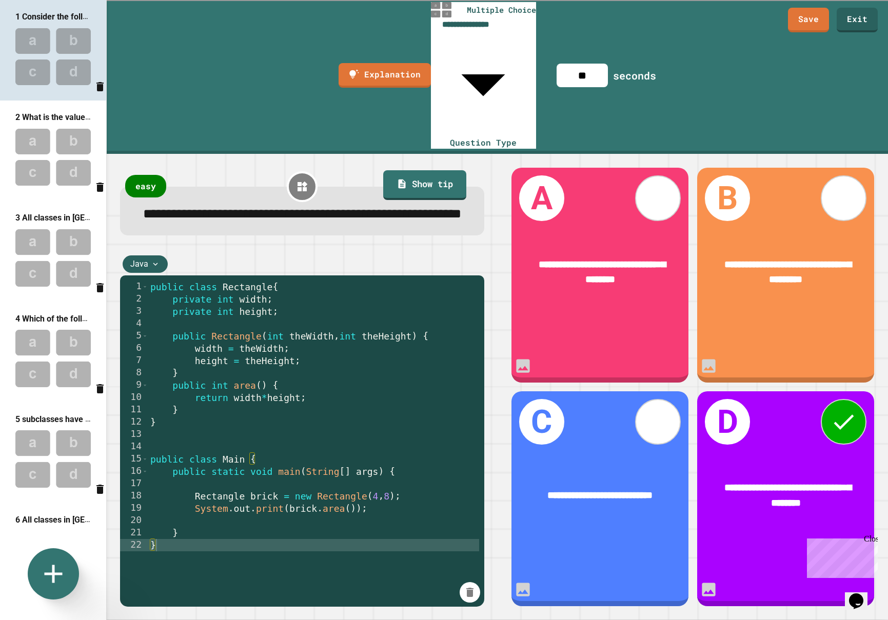
click at [64, 164] on img at bounding box center [53, 157] width 106 height 67
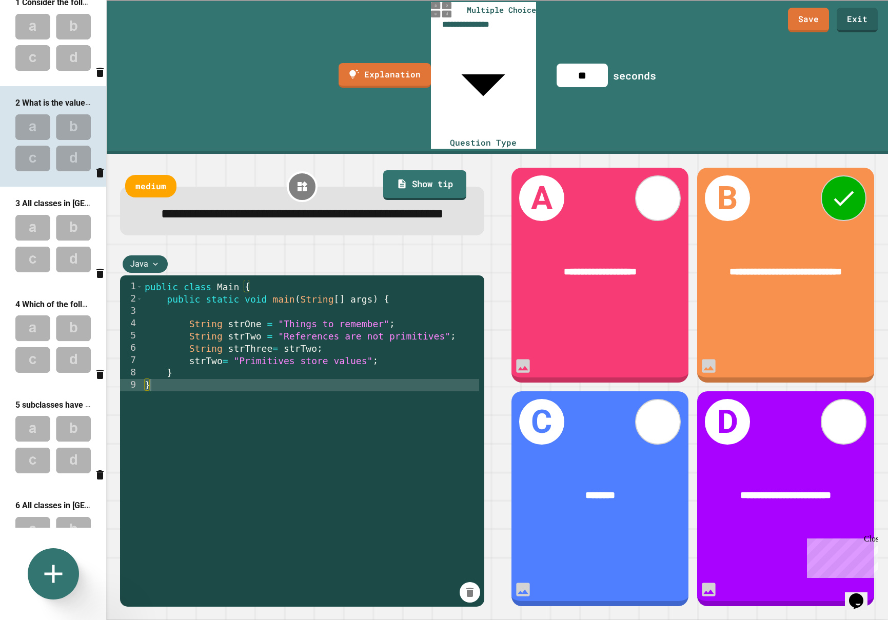
scroll to position [15, 0]
click at [66, 217] on img at bounding box center [53, 242] width 106 height 67
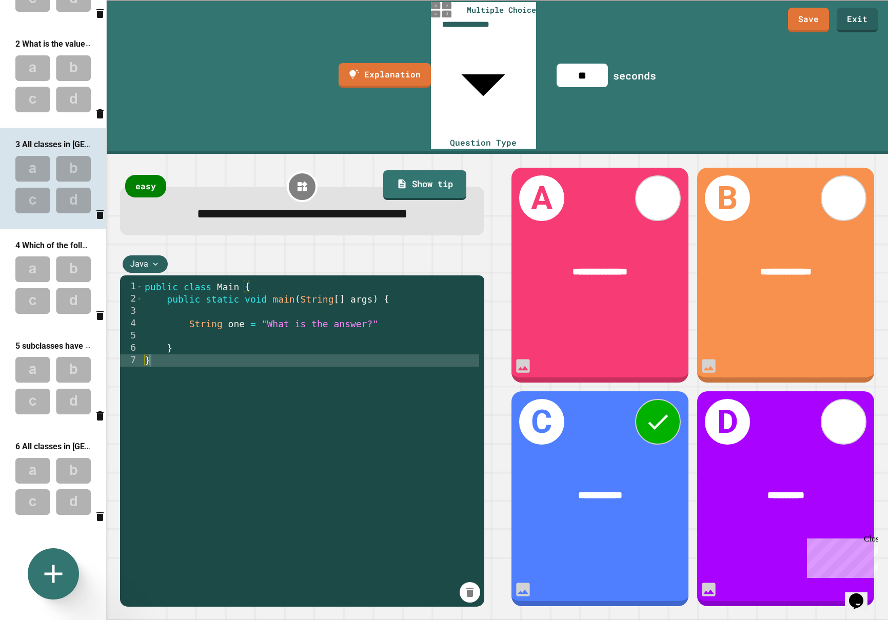
scroll to position [79, 0]
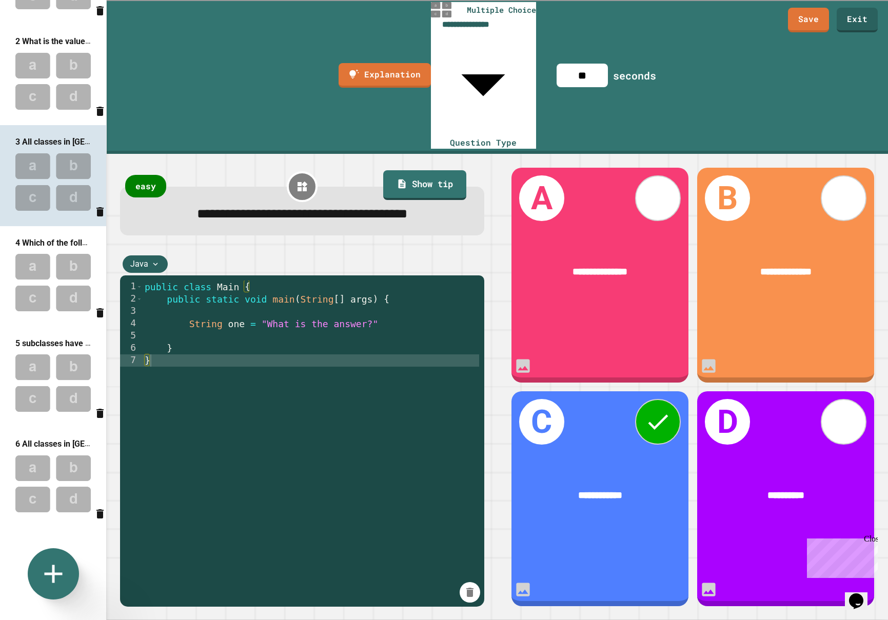
click at [70, 282] on img at bounding box center [53, 282] width 106 height 67
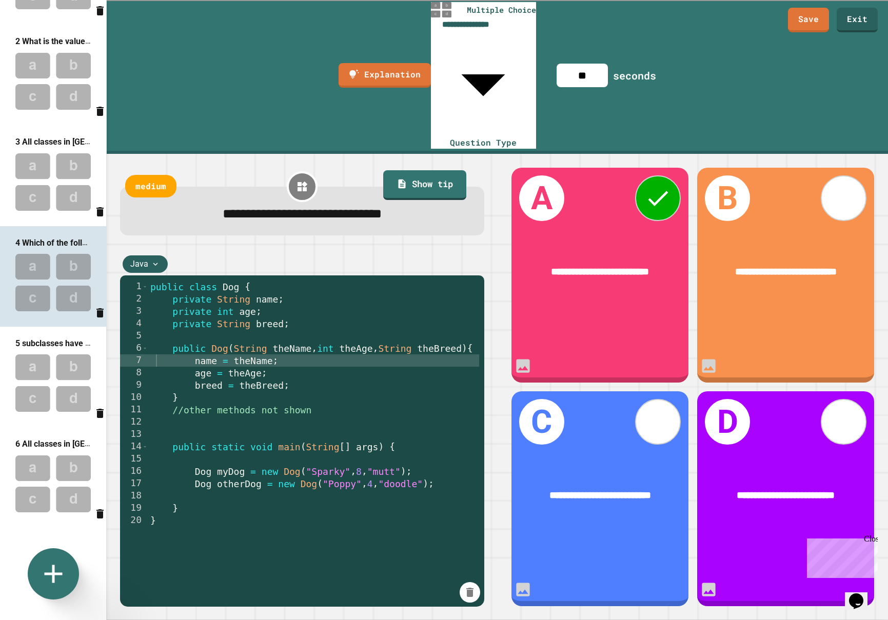
click at [53, 380] on img at bounding box center [53, 382] width 106 height 67
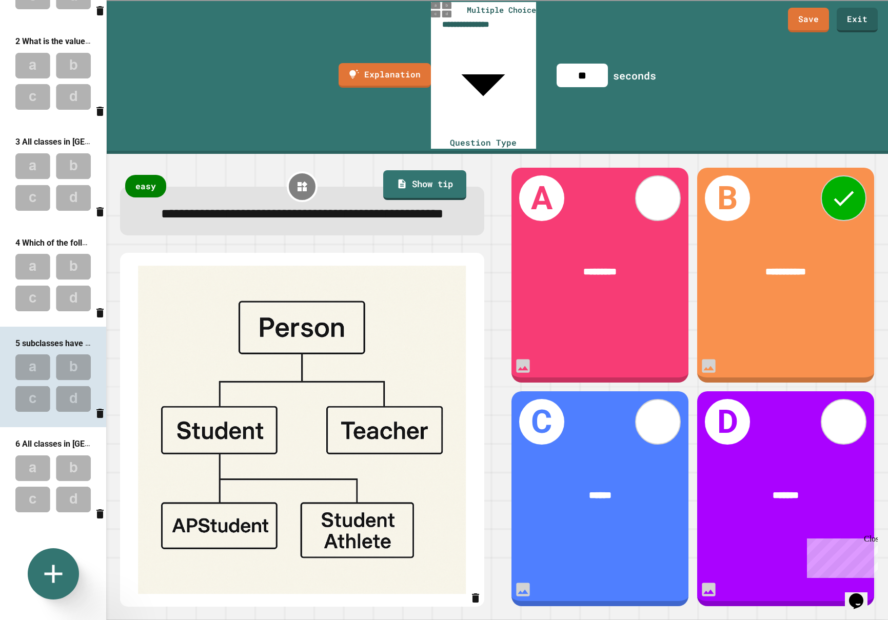
click at [51, 486] on img at bounding box center [53, 483] width 106 height 67
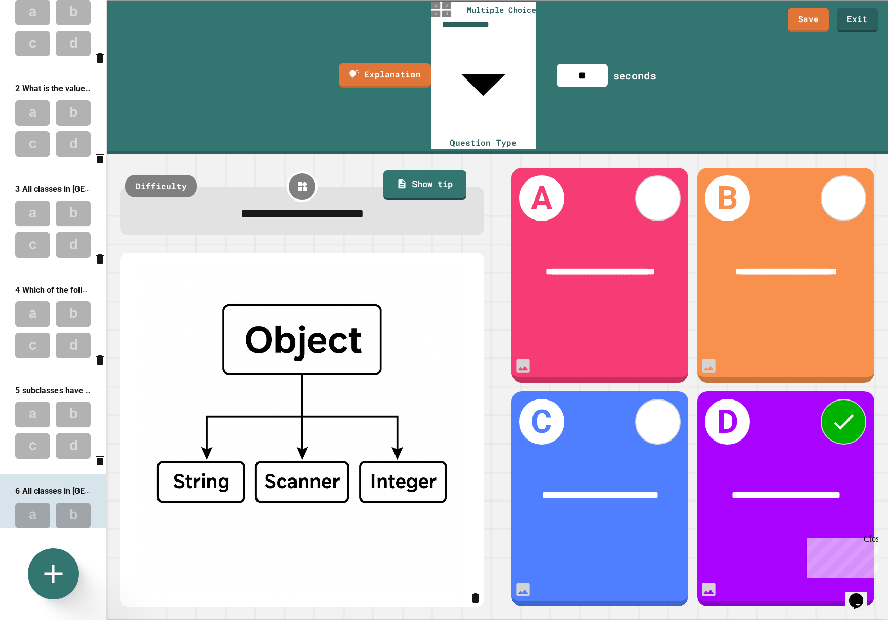
scroll to position [0, 0]
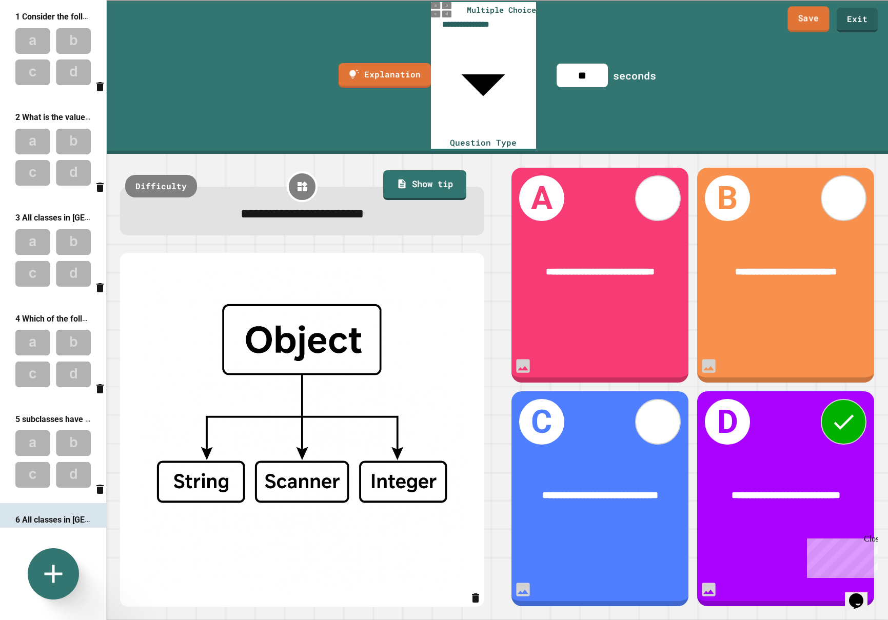
click at [811, 22] on link "Save" at bounding box center [809, 19] width 42 height 26
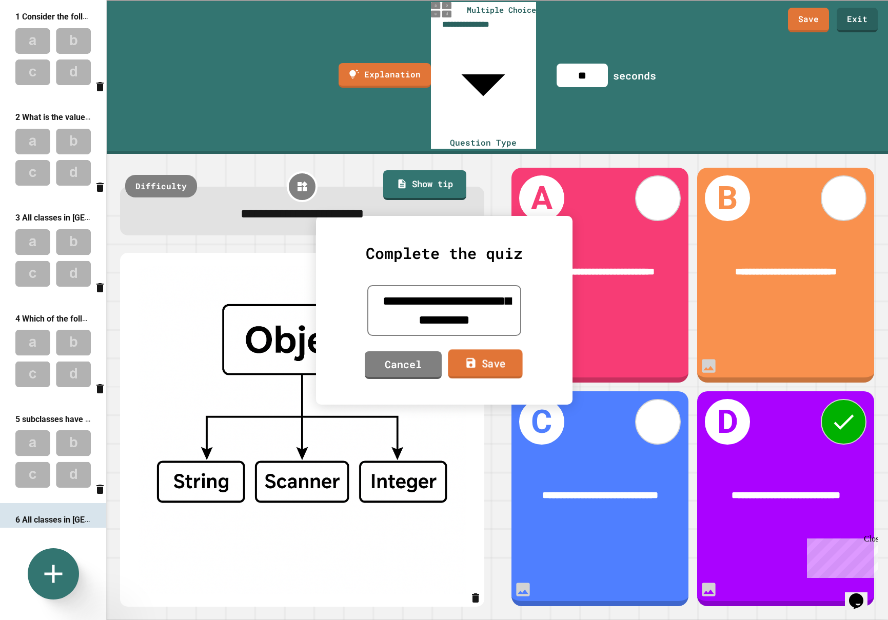
click at [495, 363] on link "Save" at bounding box center [485, 363] width 74 height 29
